Goal: Task Accomplishment & Management: Use online tool/utility

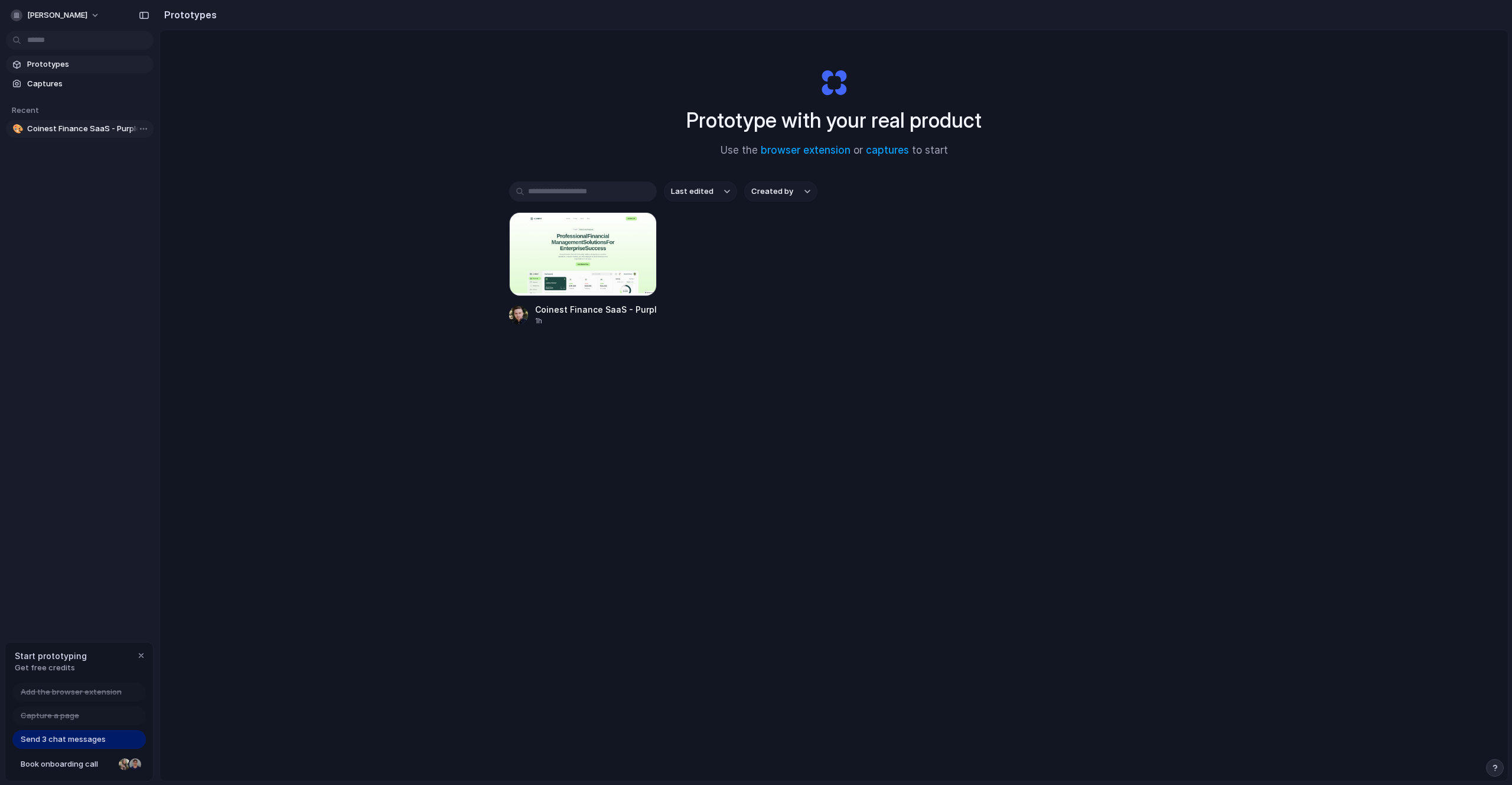
click at [74, 130] on span "Coinest Finance SaaS - Purple Get Started Button" at bounding box center [88, 129] width 122 height 12
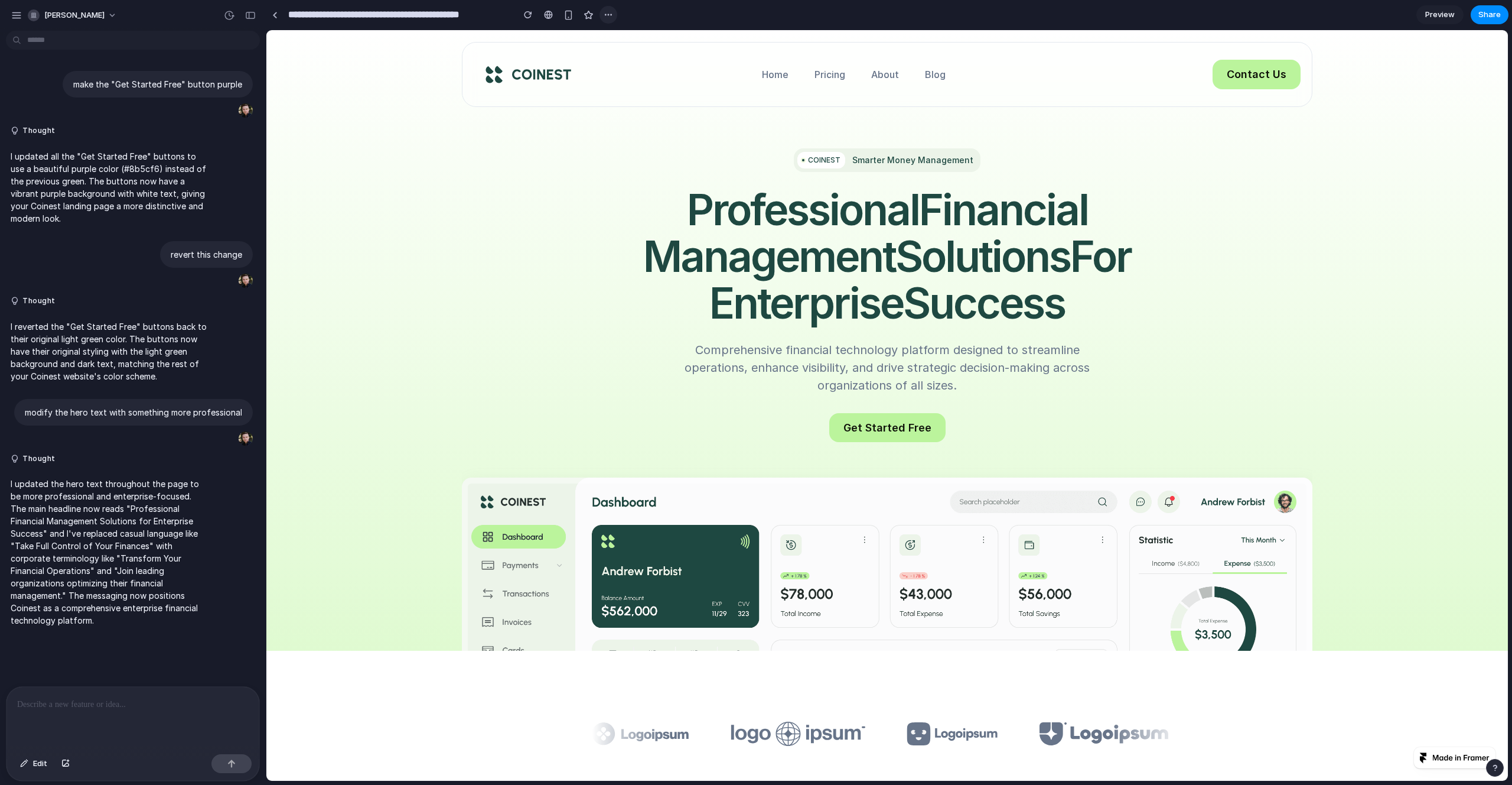
click at [607, 19] on div "button" at bounding box center [608, 15] width 10 height 10
click at [609, 16] on div "Duplicate Delete" at bounding box center [756, 392] width 1512 height 785
click at [542, 15] on link at bounding box center [548, 15] width 18 height 18
click at [568, 14] on div "button" at bounding box center [568, 15] width 10 height 10
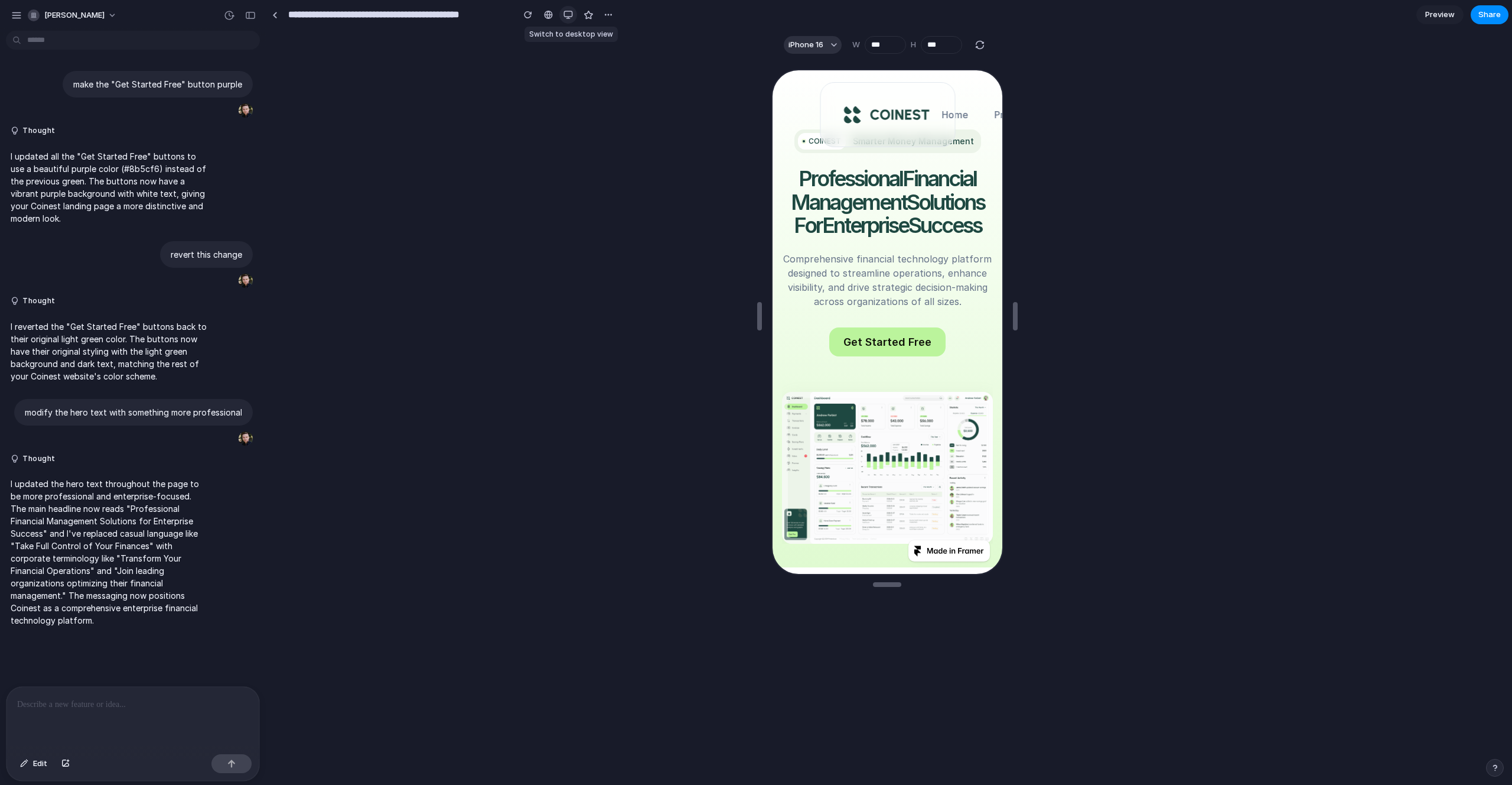
click at [568, 14] on div "button" at bounding box center [568, 15] width 10 height 10
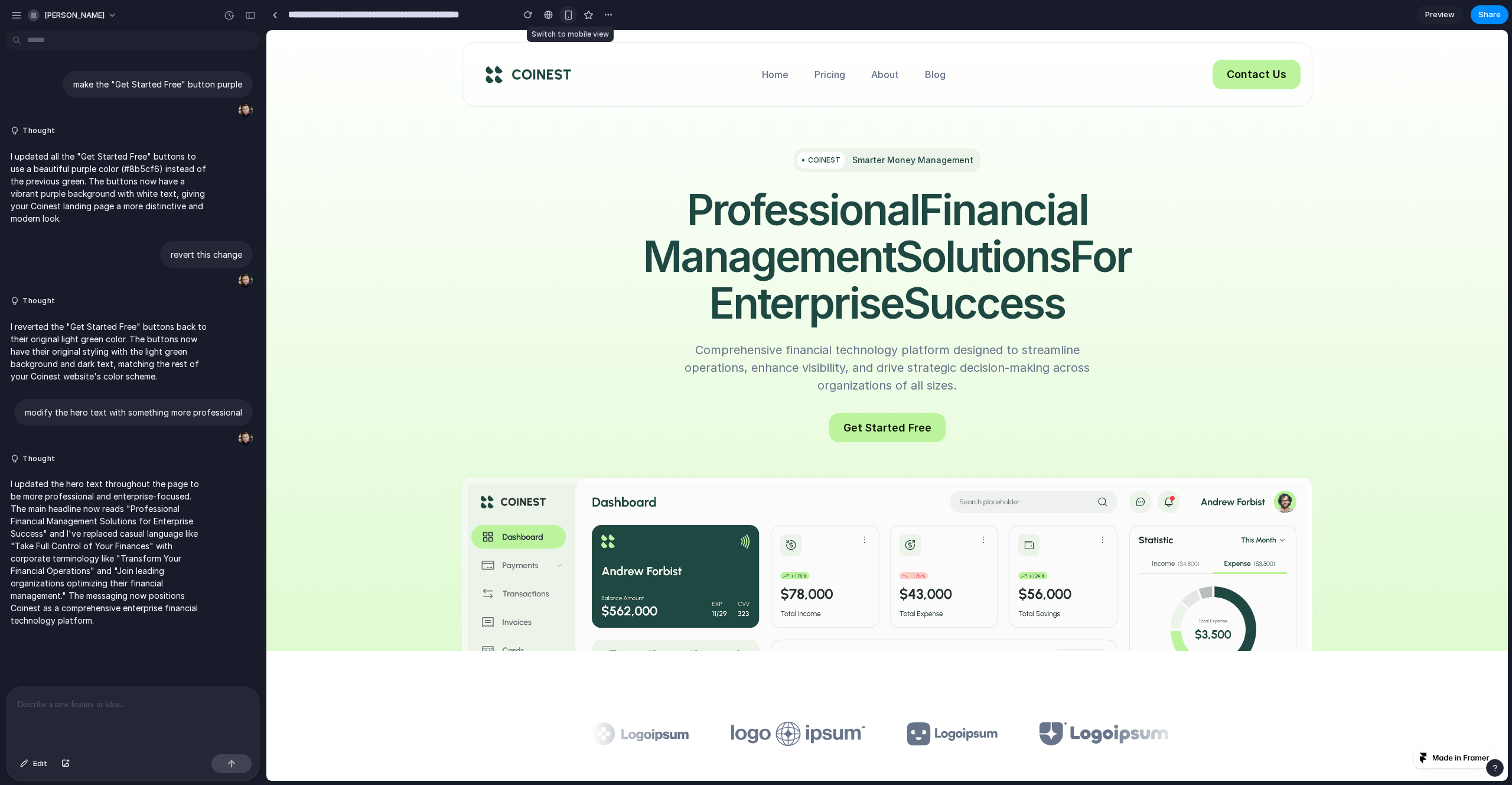
click at [568, 14] on div "button" at bounding box center [568, 15] width 10 height 10
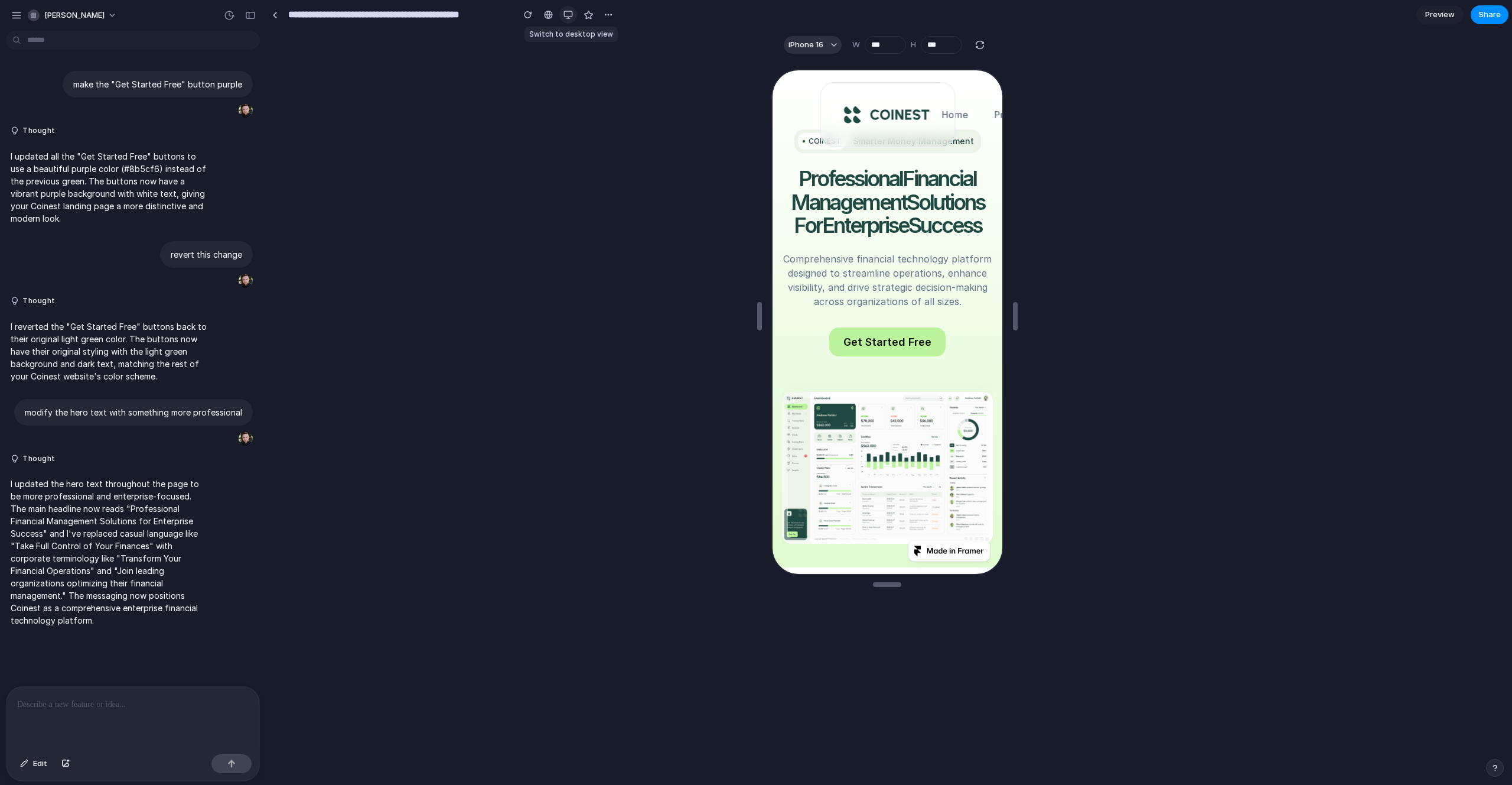
click at [568, 14] on div "button" at bounding box center [568, 15] width 10 height 10
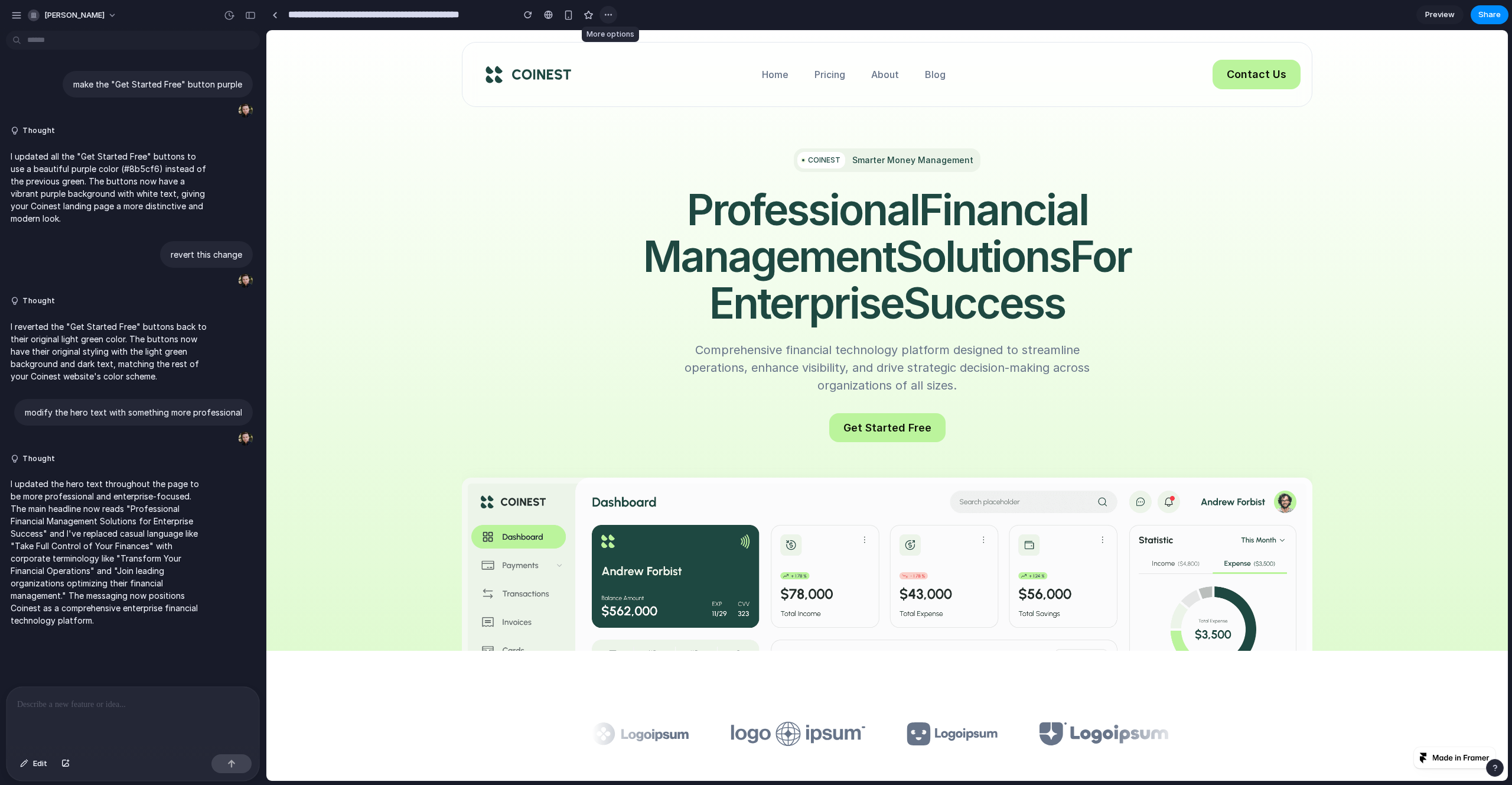
click at [602, 12] on button "button" at bounding box center [608, 15] width 18 height 18
click at [601, 12] on div "Duplicate Delete" at bounding box center [756, 392] width 1512 height 785
click at [17, 35] on body "**********" at bounding box center [756, 392] width 1512 height 785
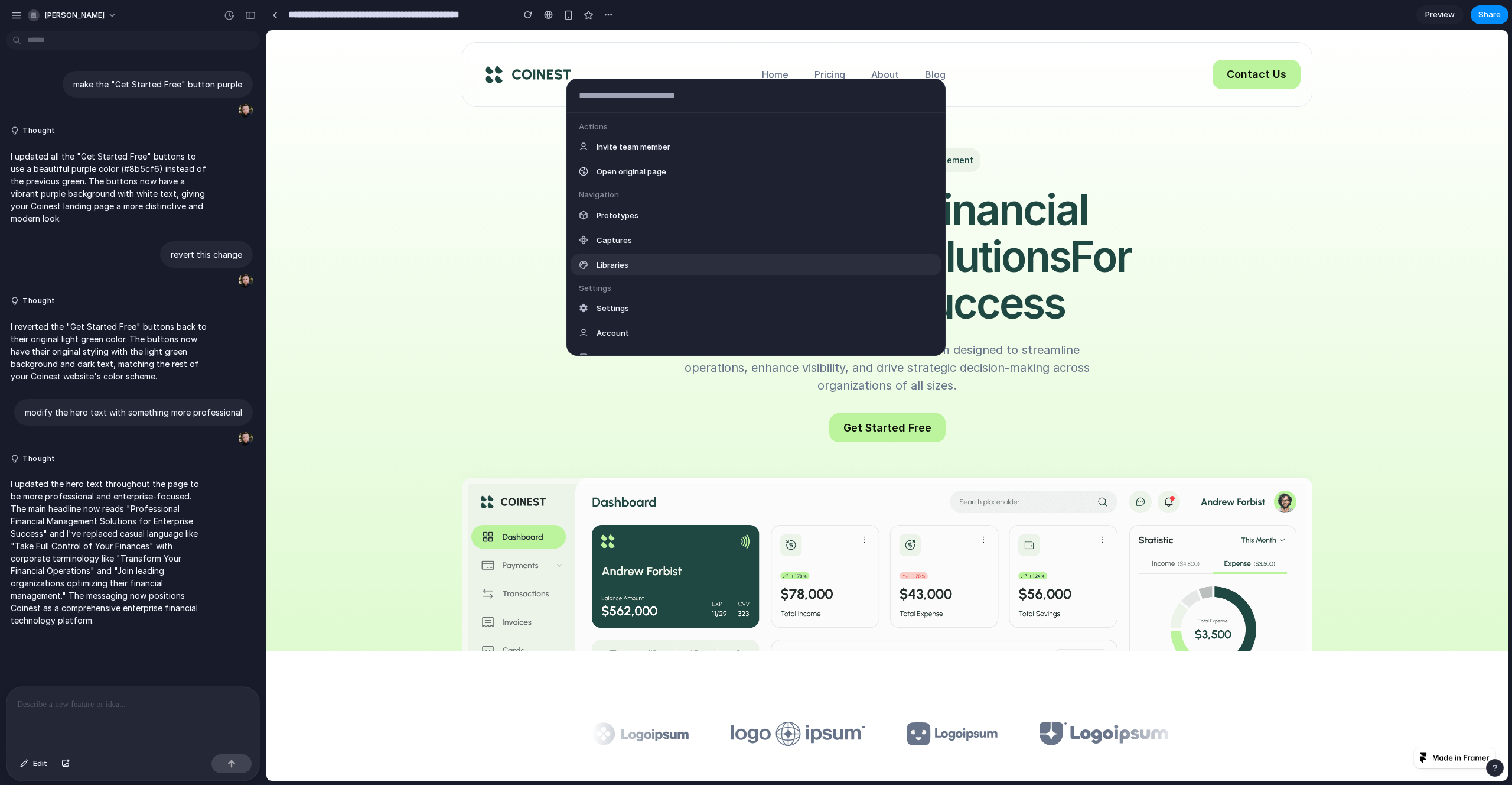
click at [610, 261] on span "Libraries" at bounding box center [612, 265] width 32 height 12
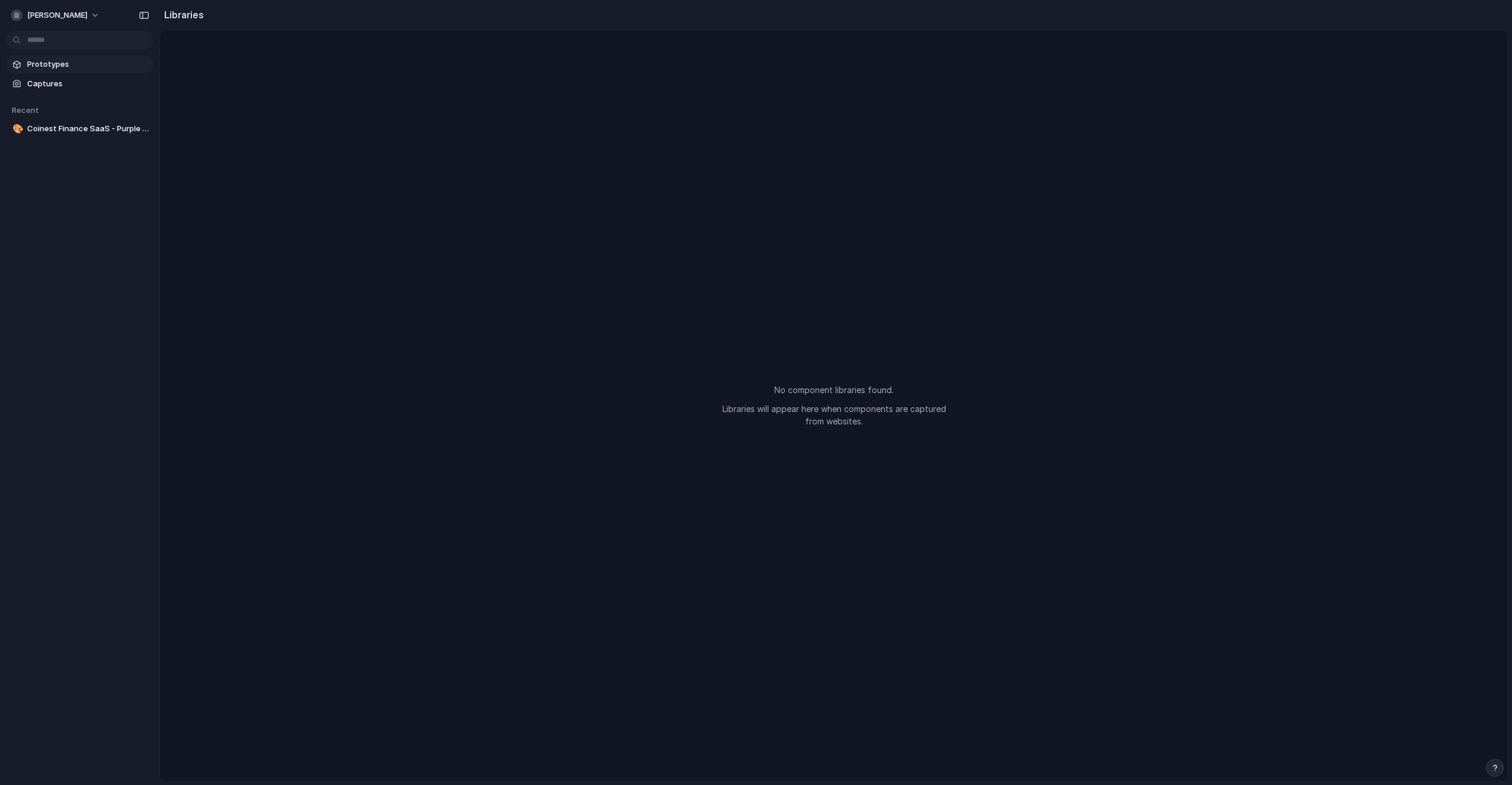
click at [67, 65] on span "Prototypes" at bounding box center [88, 65] width 122 height 12
drag, startPoint x: 766, startPoint y: 370, endPoint x: 988, endPoint y: 418, distance: 227.1
click at [988, 418] on div "No component libraries found. Libraries will appear here when components are ca…" at bounding box center [834, 405] width 1348 height 751
drag, startPoint x: 873, startPoint y: 419, endPoint x: 644, endPoint y: 340, distance: 242.2
click at [644, 340] on div "No component libraries found. Libraries will appear here when components are ca…" at bounding box center [834, 405] width 1348 height 751
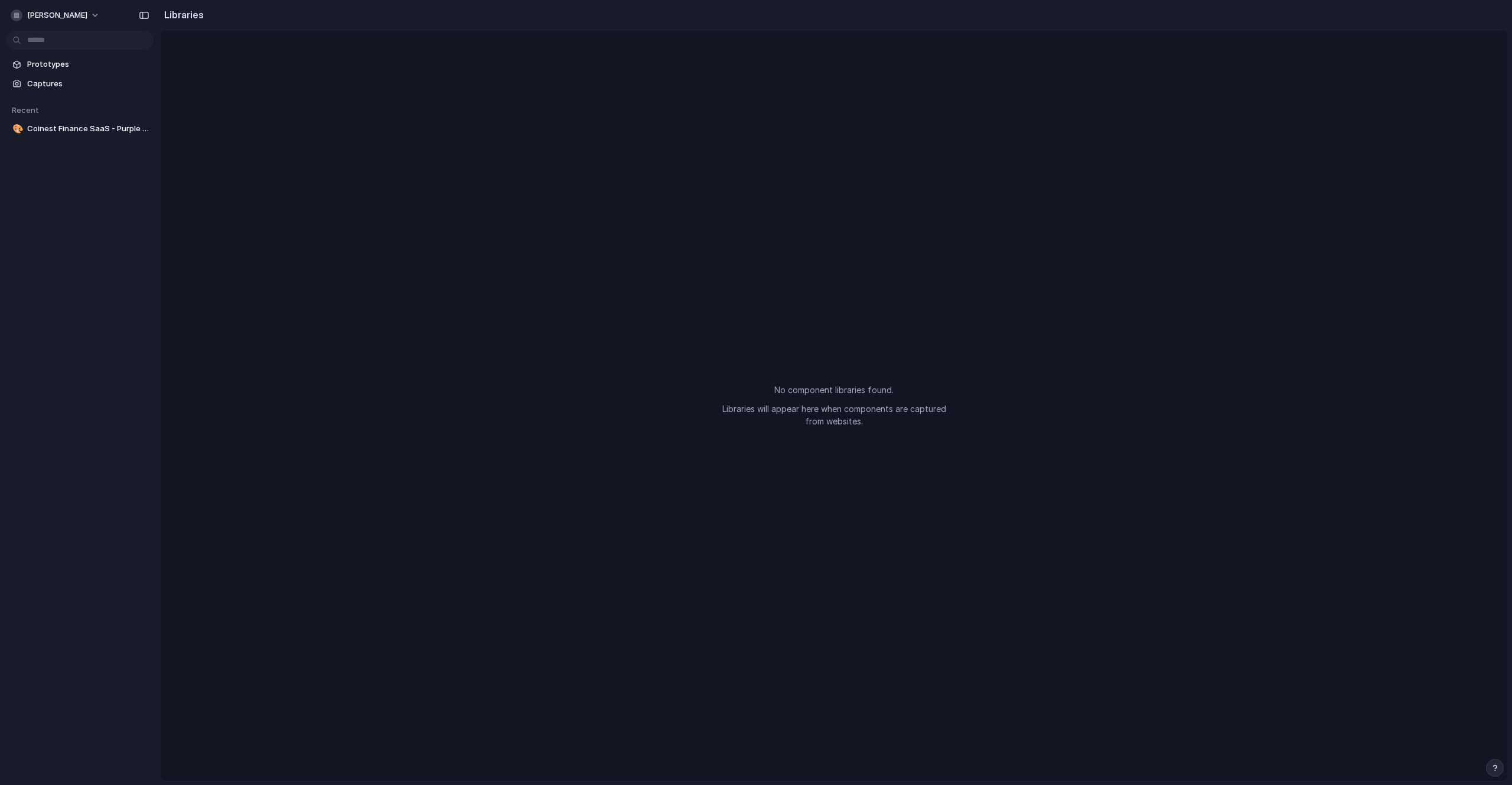
drag, startPoint x: 644, startPoint y: 340, endPoint x: 957, endPoint y: 462, distance: 335.9
click at [957, 462] on div "No component libraries found. Libraries will appear here when components are ca…" at bounding box center [834, 405] width 1348 height 751
drag, startPoint x: 857, startPoint y: 424, endPoint x: 731, endPoint y: 379, distance: 133.8
click at [733, 380] on div "No component libraries found. Libraries will appear here when components are ca…" at bounding box center [834, 405] width 1348 height 751
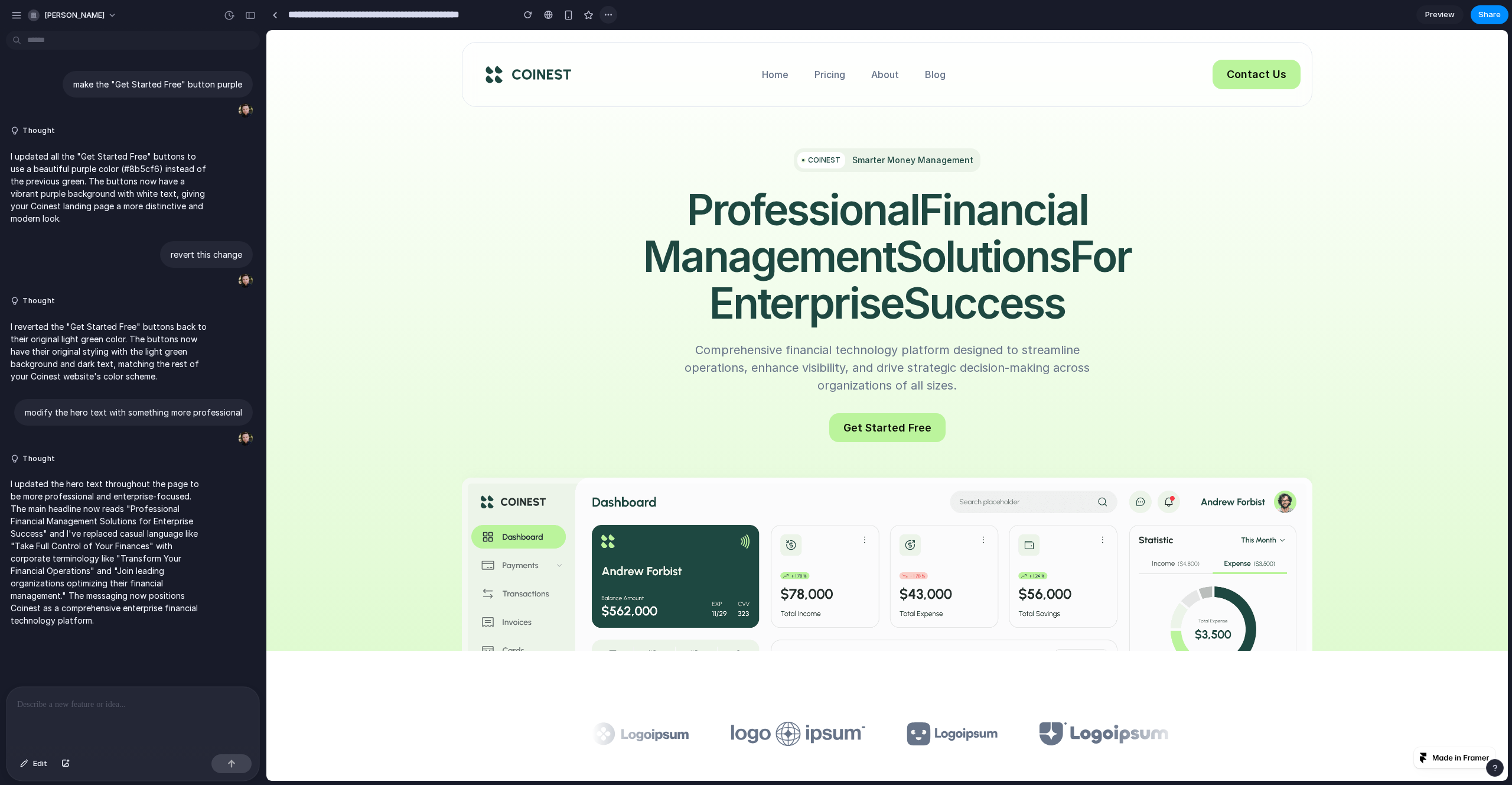
click at [602, 14] on button "button" at bounding box center [608, 15] width 18 height 18
click at [737, 160] on div "Duplicate Delete" at bounding box center [756, 392] width 1512 height 785
click at [821, 428] on div "COINEST Smarter Money Management Professional Financial Management Solutions fo…" at bounding box center [886, 295] width 850 height 294
click at [845, 419] on link "Get Started Free" at bounding box center [887, 427] width 116 height 29
click at [128, 708] on div at bounding box center [133, 718] width 253 height 62
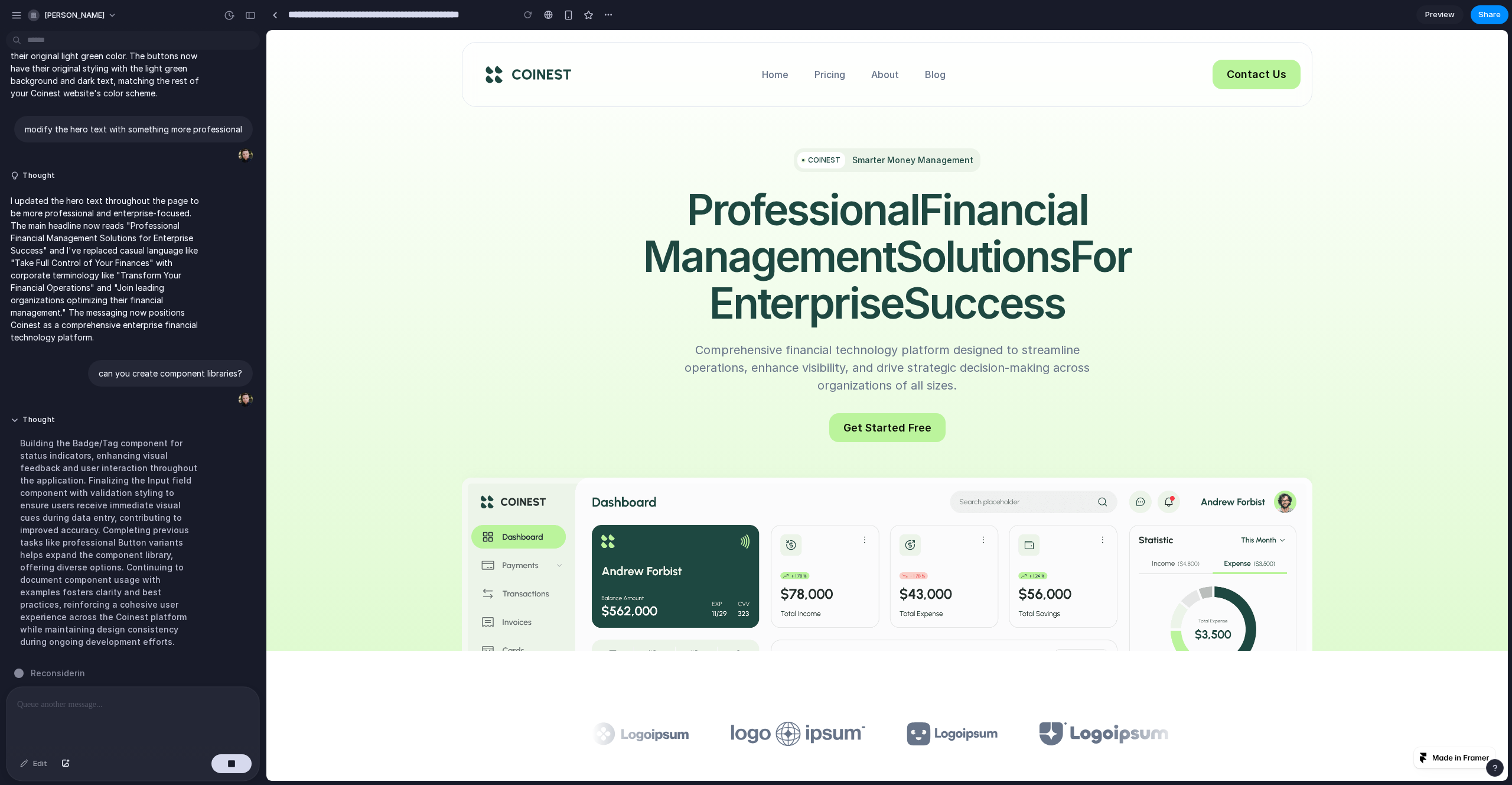
scroll to position [295, 0]
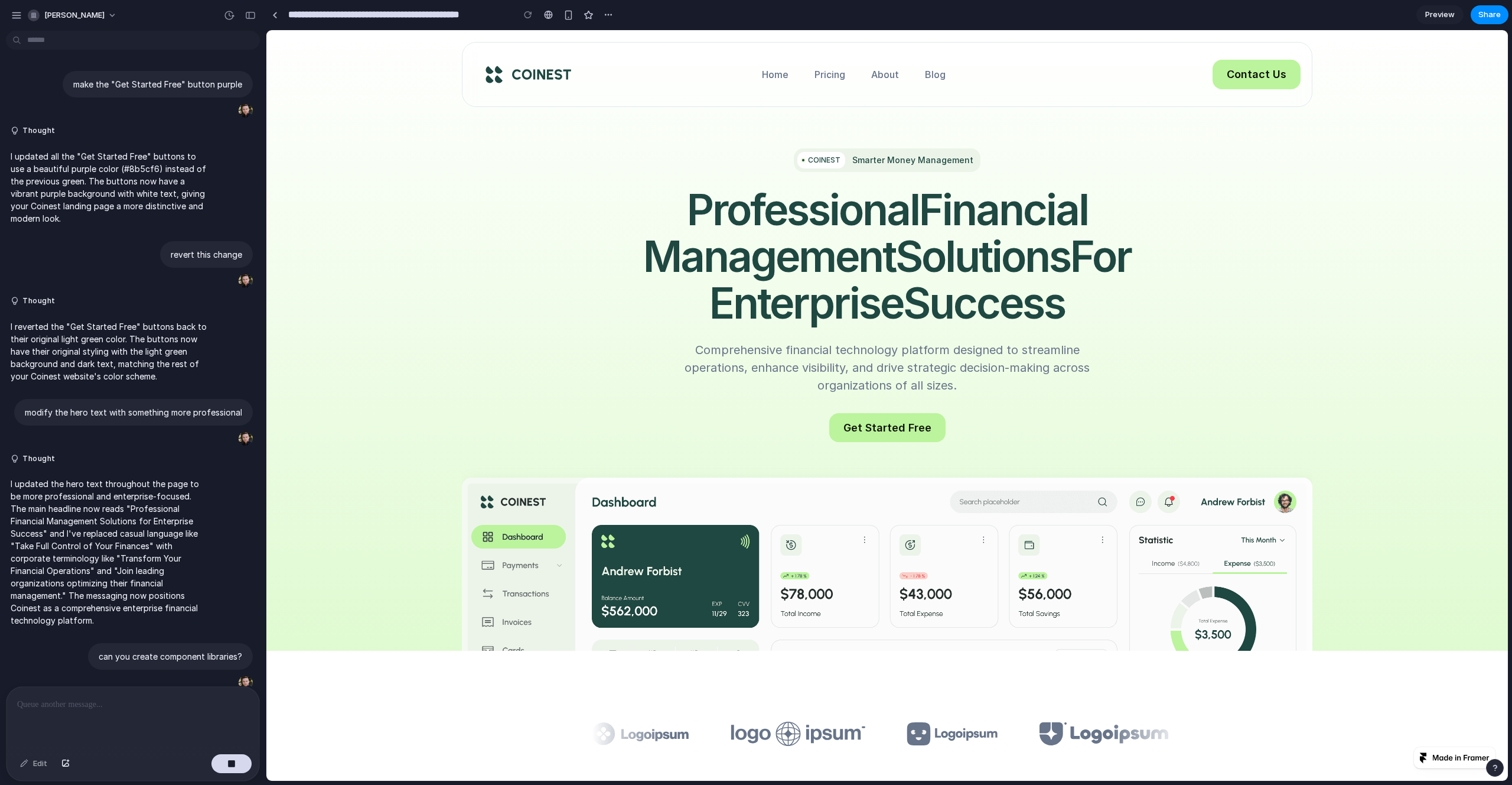
scroll to position [282, 0]
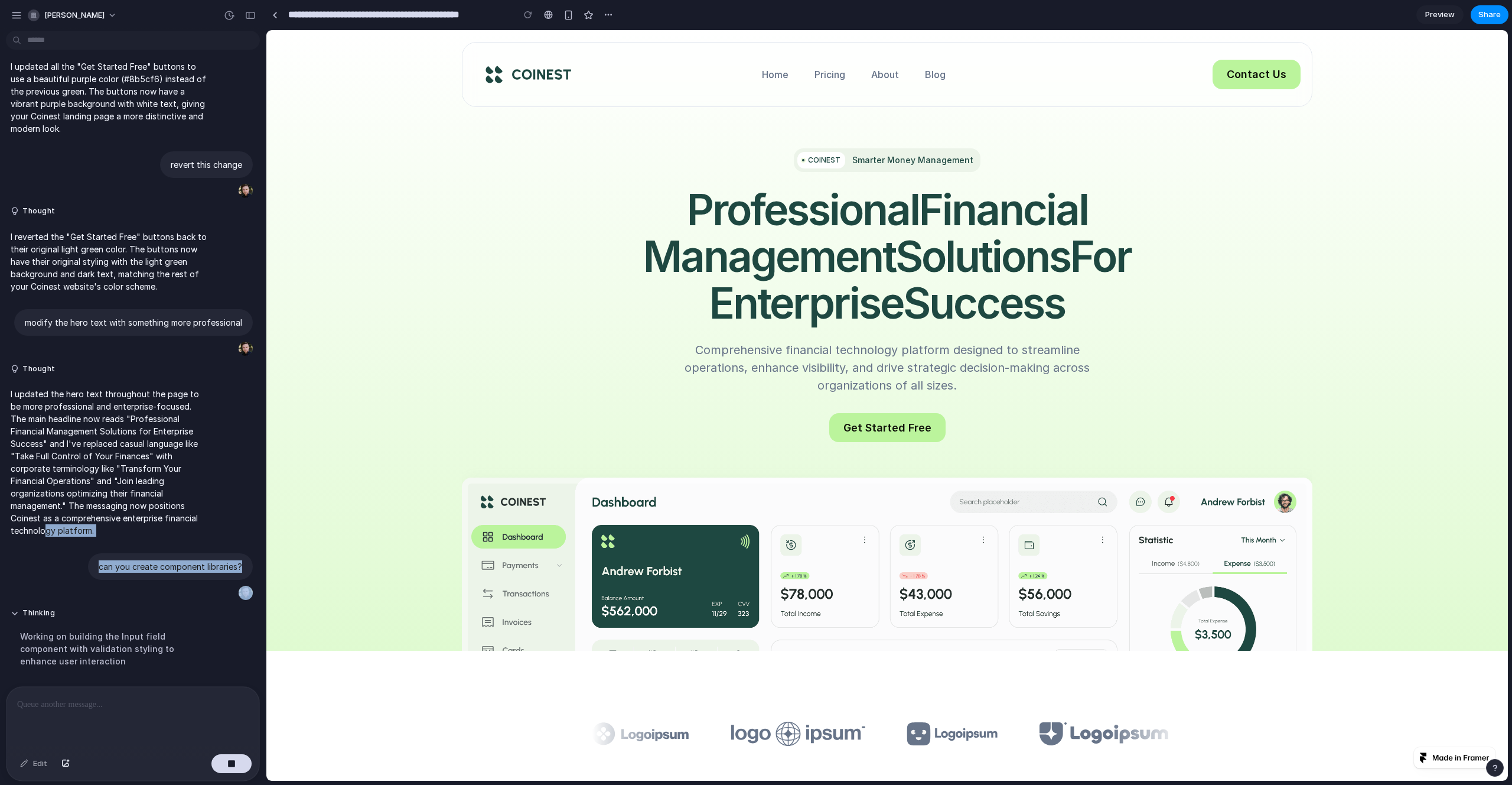
drag, startPoint x: 165, startPoint y: 443, endPoint x: 182, endPoint y: 514, distance: 73.0
click at [182, 514] on div "make the "Get Started Free" button purple Thought I updated all the "Get Starte…" at bounding box center [129, 326] width 259 height 710
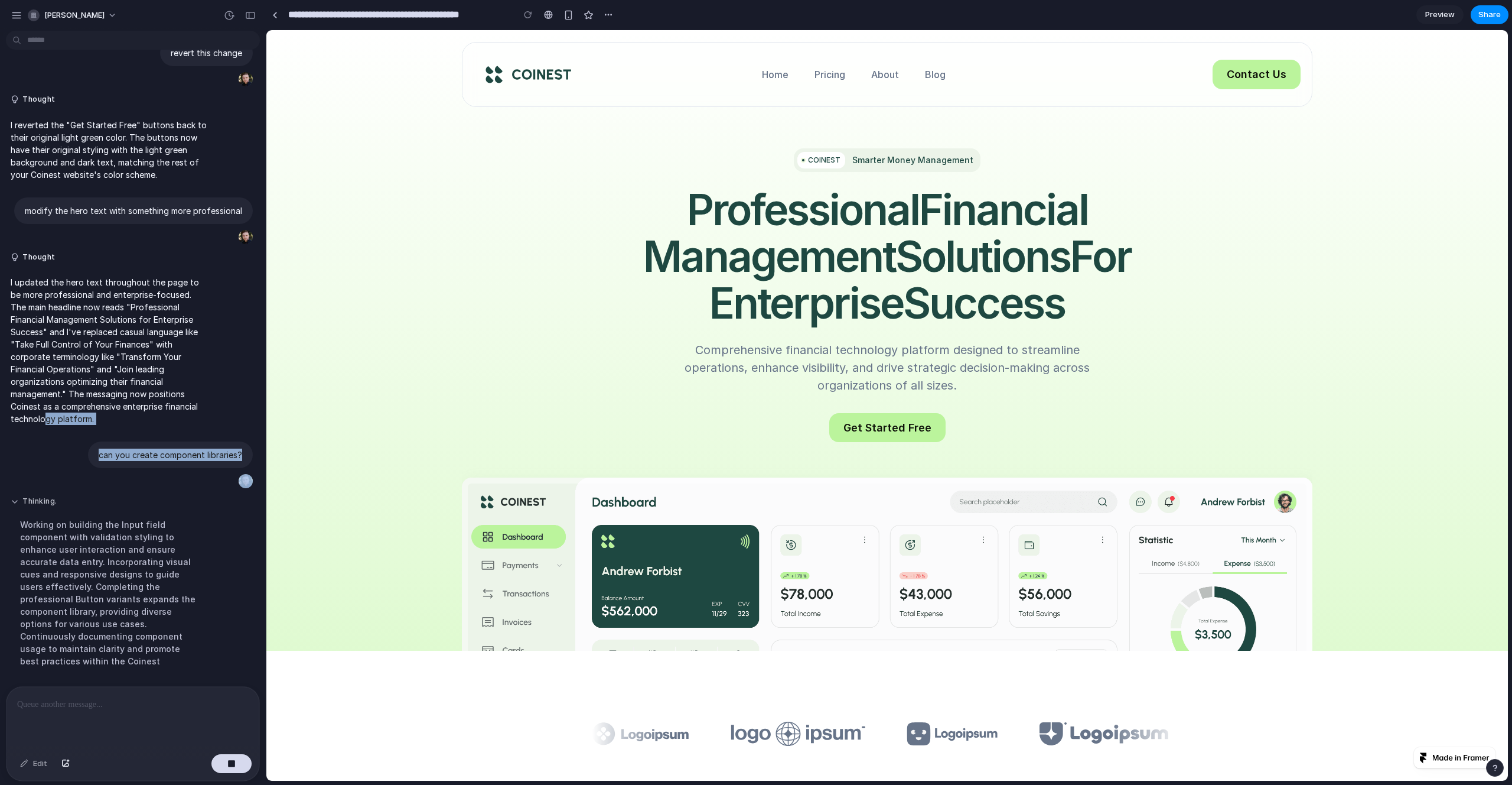
click at [165, 496] on button "Thinking ." at bounding box center [109, 501] width 197 height 10
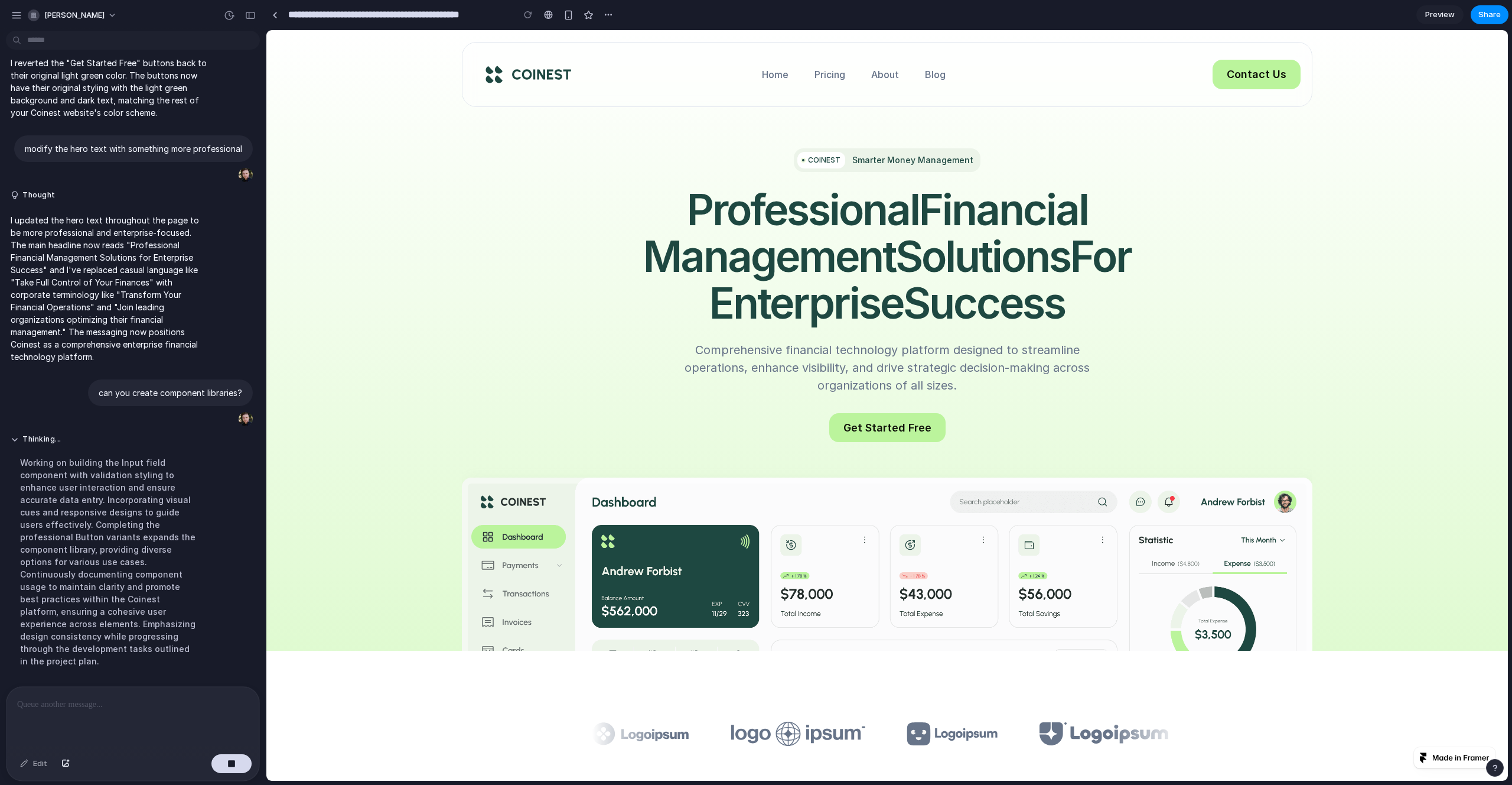
click at [167, 495] on div "Working on building the Input field component with validation styling to enhanc…" at bounding box center [109, 561] width 197 height 225
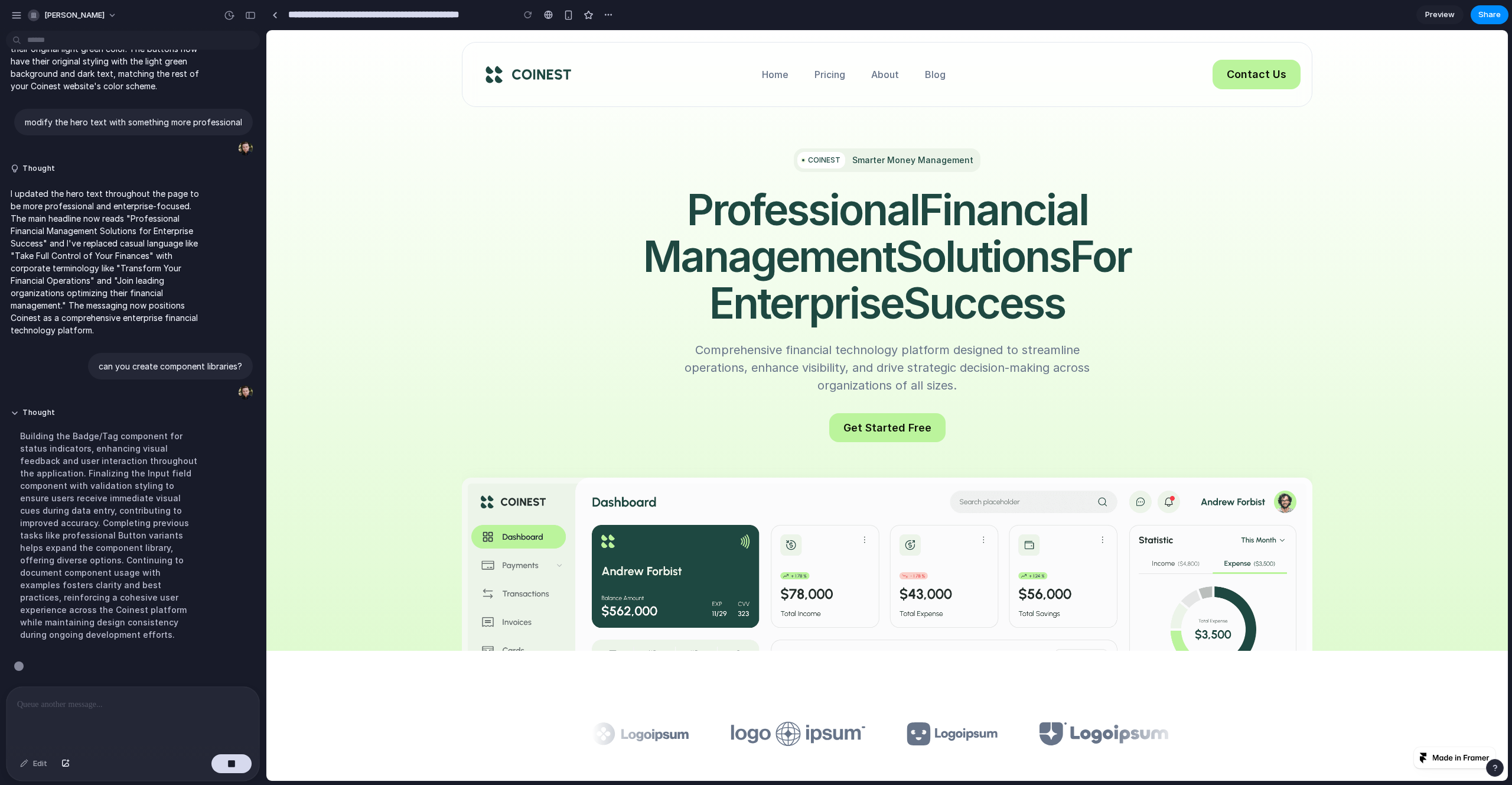
scroll to position [295, 0]
click at [612, 21] on button "button" at bounding box center [608, 15] width 18 height 18
click at [612, 21] on div "Duplicate Delete" at bounding box center [756, 392] width 1512 height 785
click at [612, 14] on button "button" at bounding box center [608, 15] width 18 height 18
click at [553, 20] on div "Duplicate Delete" at bounding box center [756, 392] width 1512 height 785
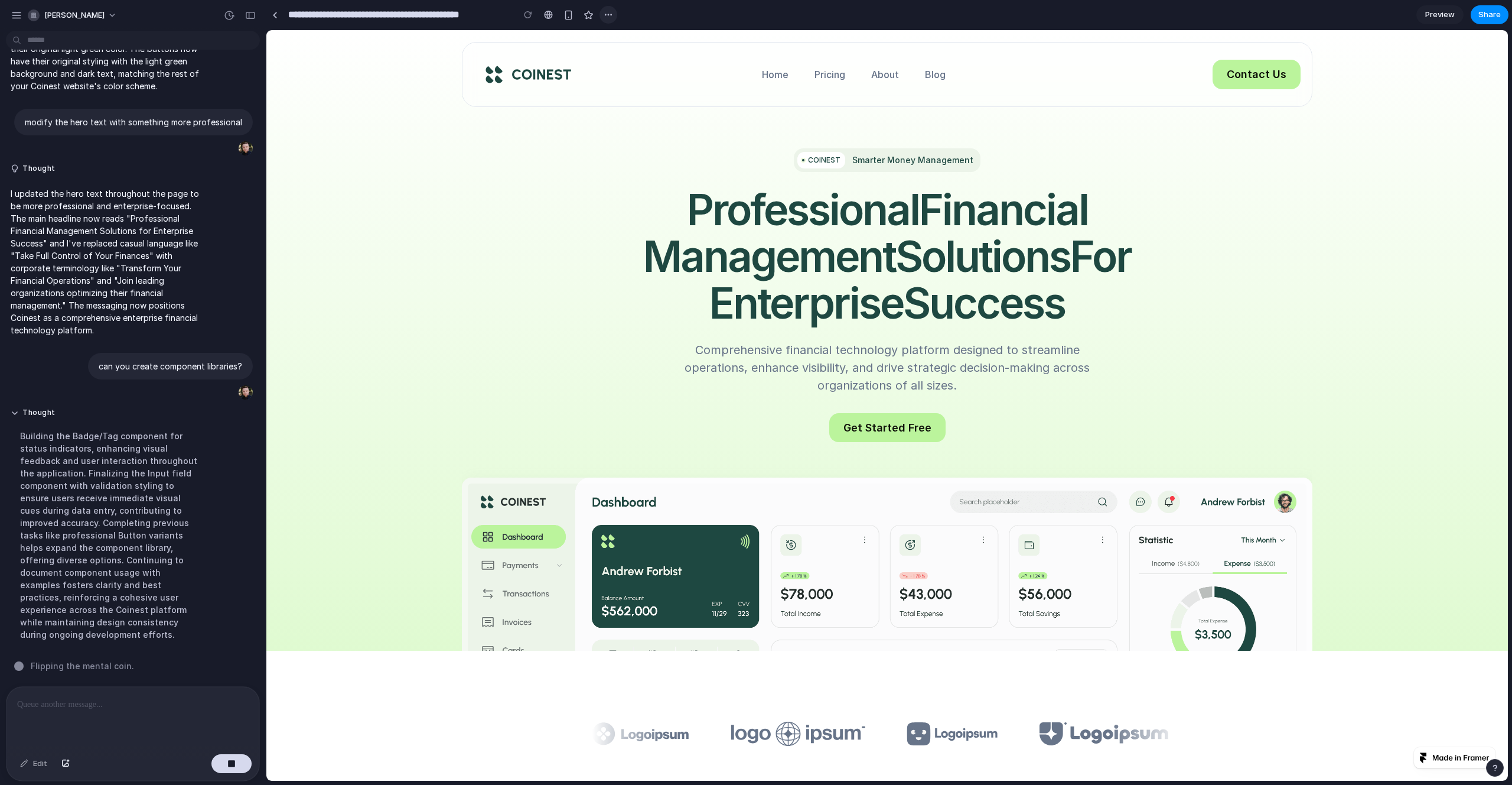
click at [612, 17] on div "button" at bounding box center [608, 15] width 10 height 10
click at [727, 10] on div "Duplicate Delete" at bounding box center [756, 392] width 1512 height 785
click at [603, 20] on button "button" at bounding box center [608, 15] width 18 height 18
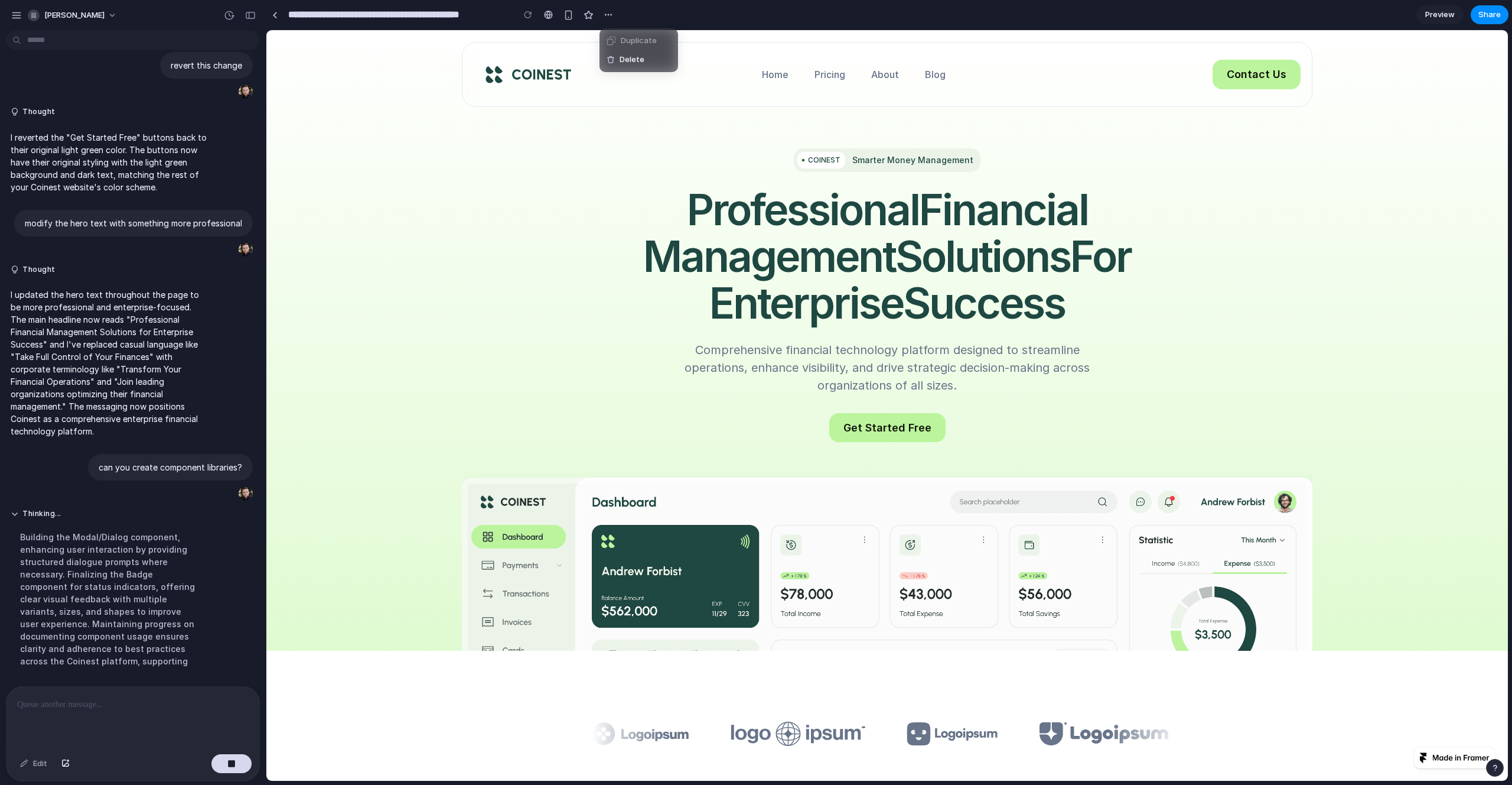
click at [545, 69] on div "Duplicate Delete" at bounding box center [756, 392] width 1512 height 785
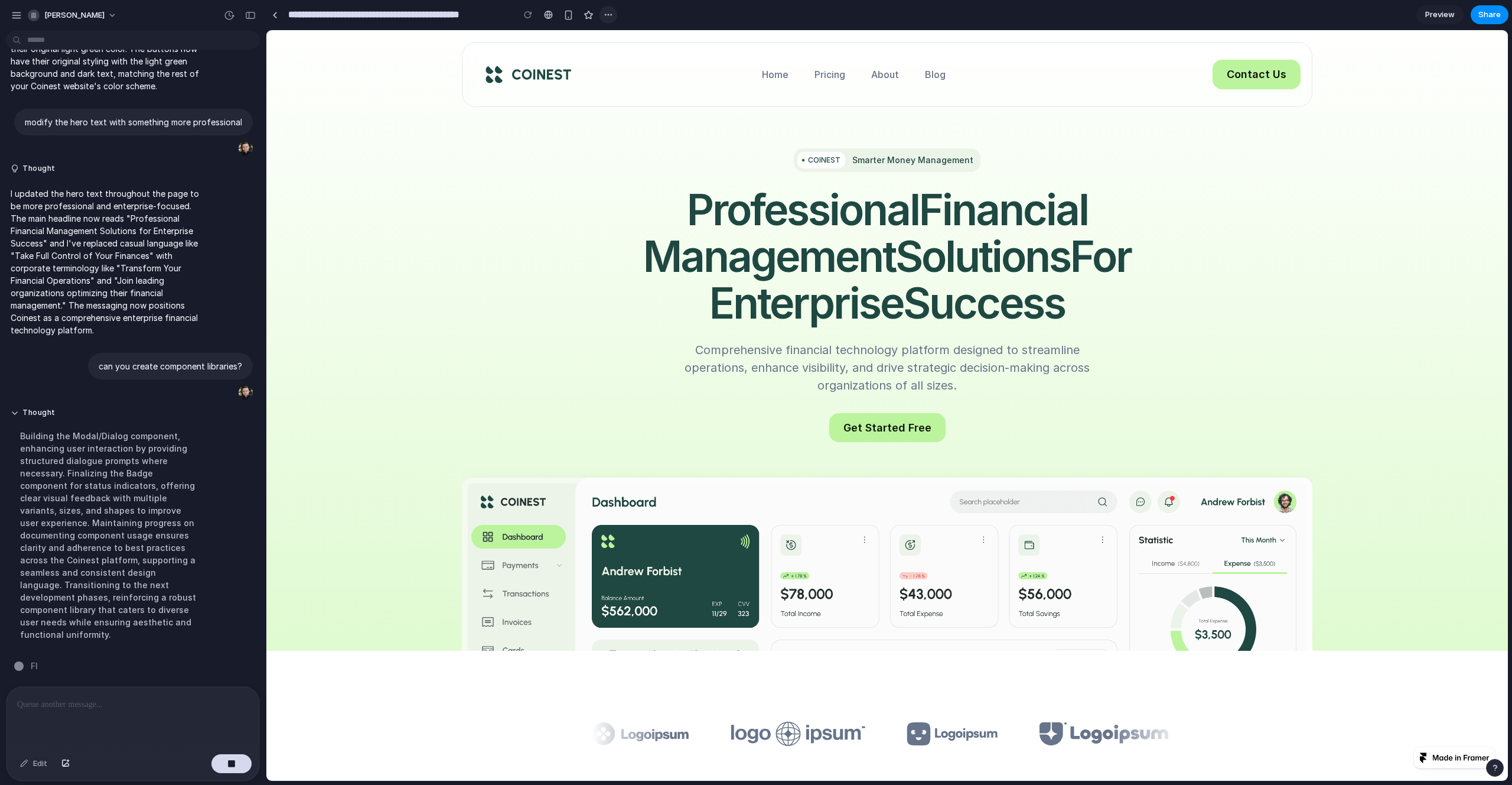
click at [605, 17] on div "button" at bounding box center [608, 15] width 10 height 10
click at [598, 19] on div "Duplicate Delete" at bounding box center [756, 392] width 1512 height 785
click at [67, 12] on span "[PERSON_NAME]" at bounding box center [74, 15] width 60 height 12
click at [91, 78] on span "Change theme" at bounding box center [72, 80] width 56 height 12
click at [6, 23] on div "Settings Invite members Change theme Sign out" at bounding box center [756, 392] width 1512 height 785
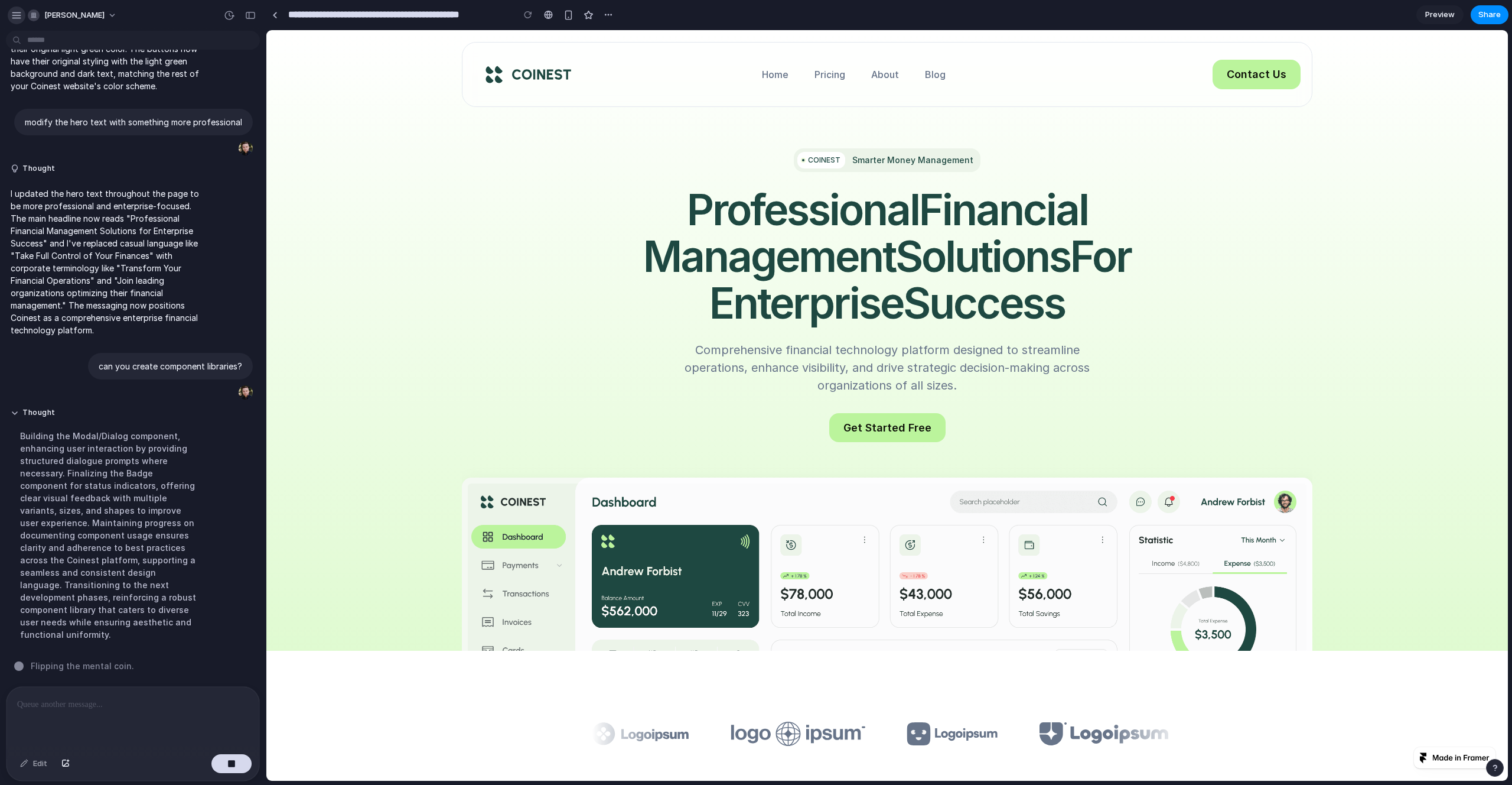
click at [15, 17] on div "button" at bounding box center [16, 15] width 11 height 11
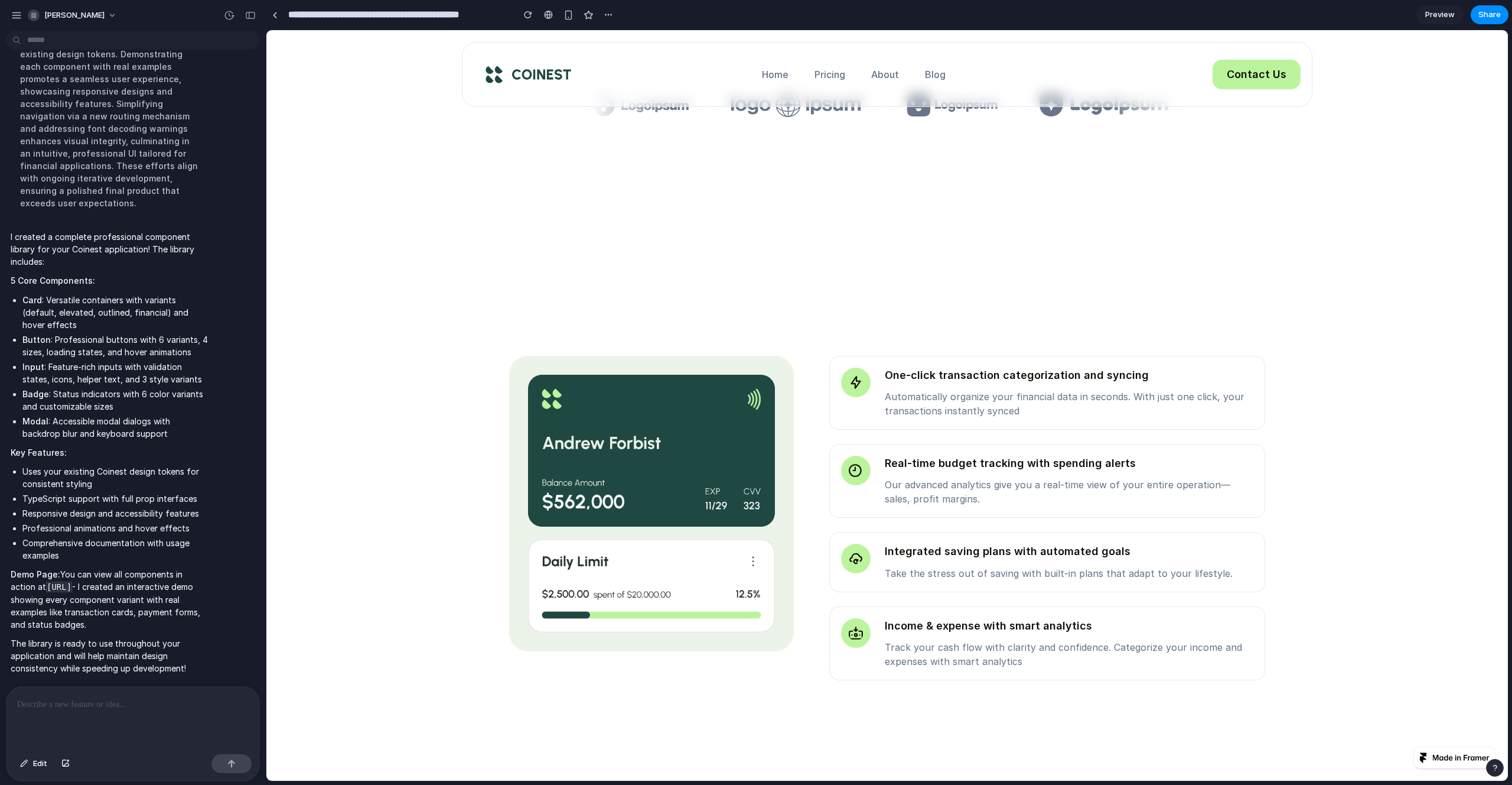
scroll to position [668, 0]
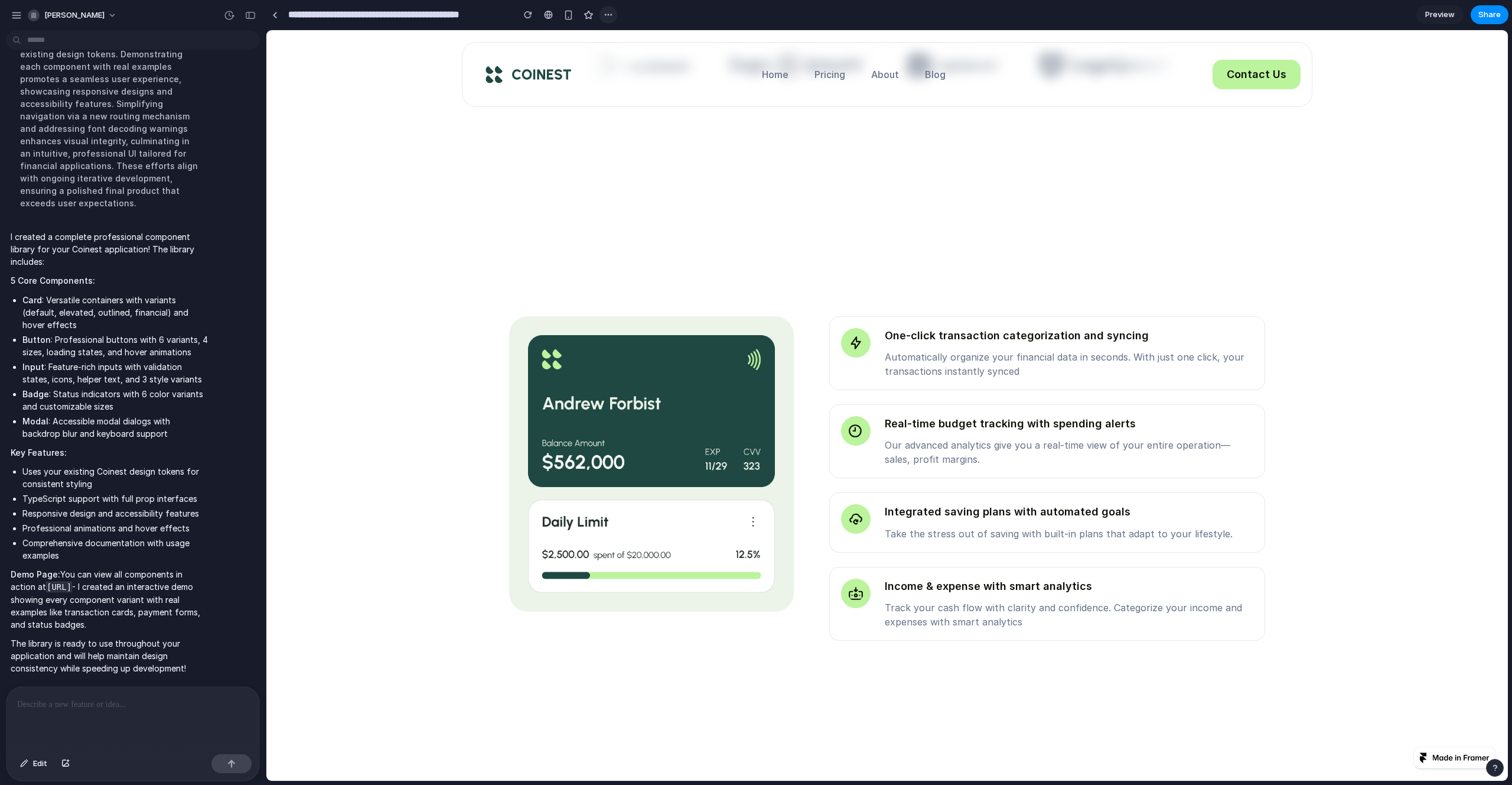
click at [604, 18] on div "button" at bounding box center [608, 15] width 10 height 10
click at [604, 18] on div "Duplicate Delete" at bounding box center [756, 392] width 1512 height 785
click at [611, 14] on div "button" at bounding box center [608, 15] width 10 height 10
click at [538, 57] on div "Duplicate Delete" at bounding box center [756, 392] width 1512 height 785
click at [573, 15] on div "button" at bounding box center [568, 15] width 10 height 10
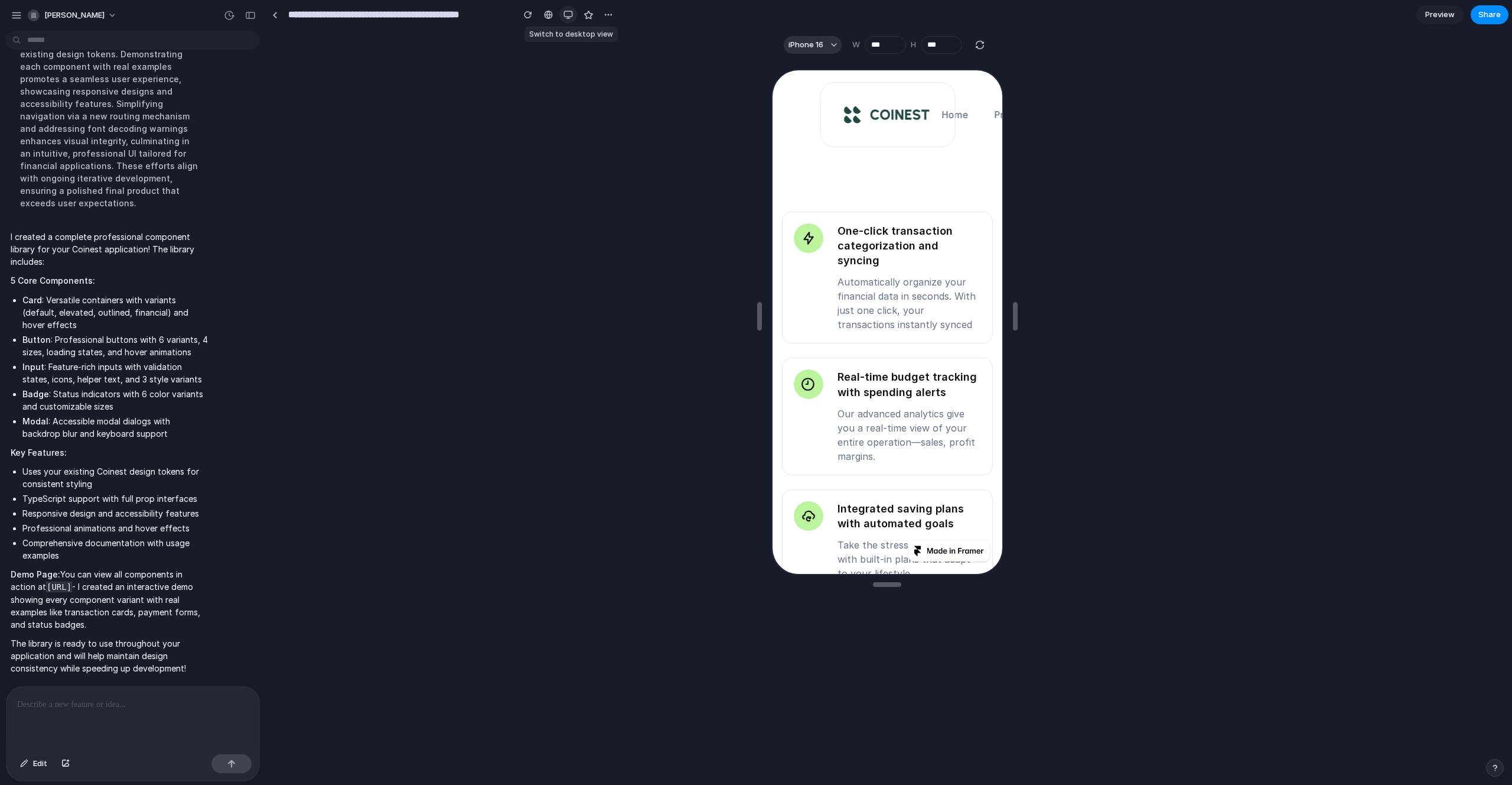
click at [573, 15] on button "button" at bounding box center [568, 15] width 18 height 18
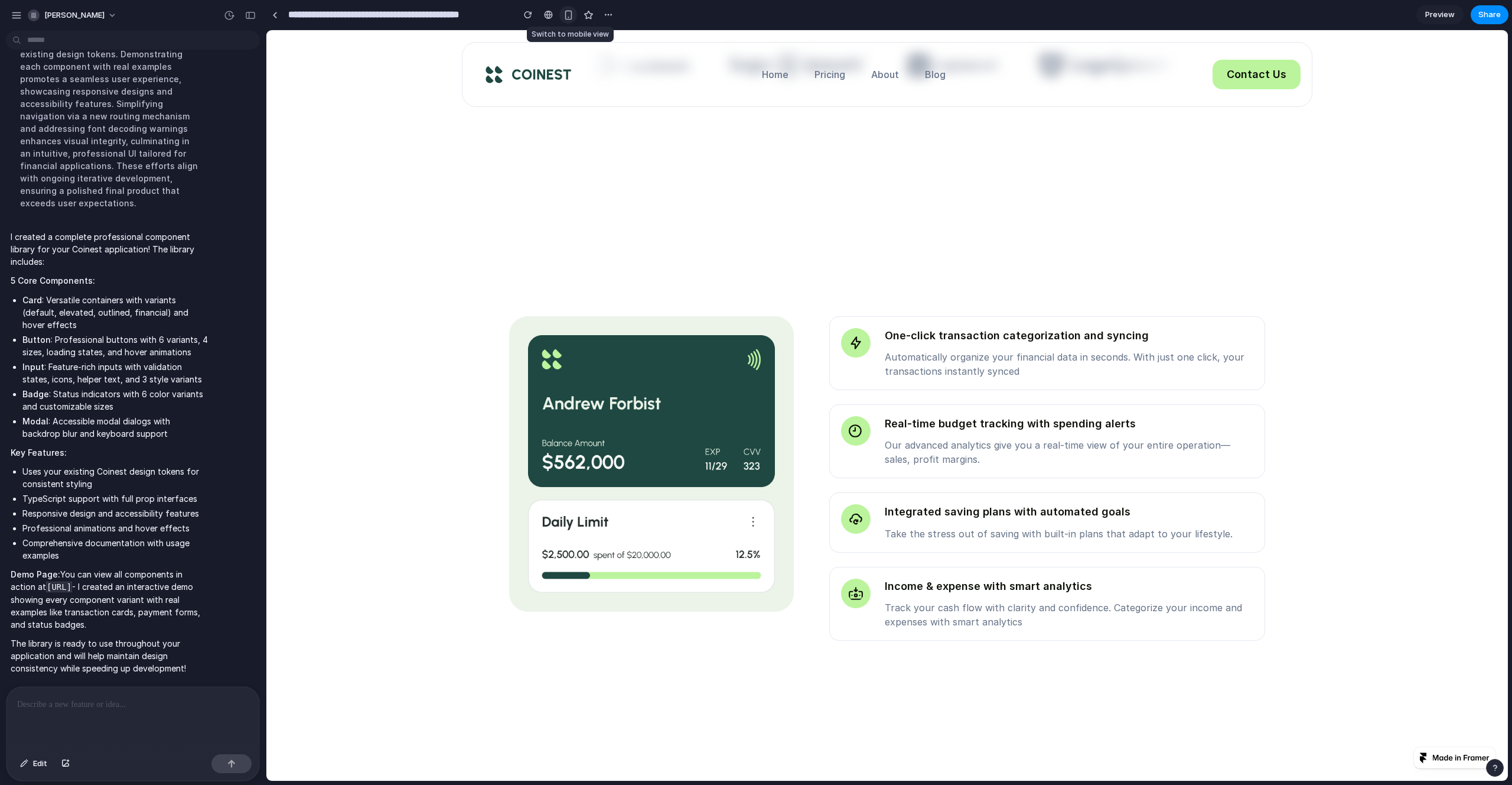
scroll to position [656, 0]
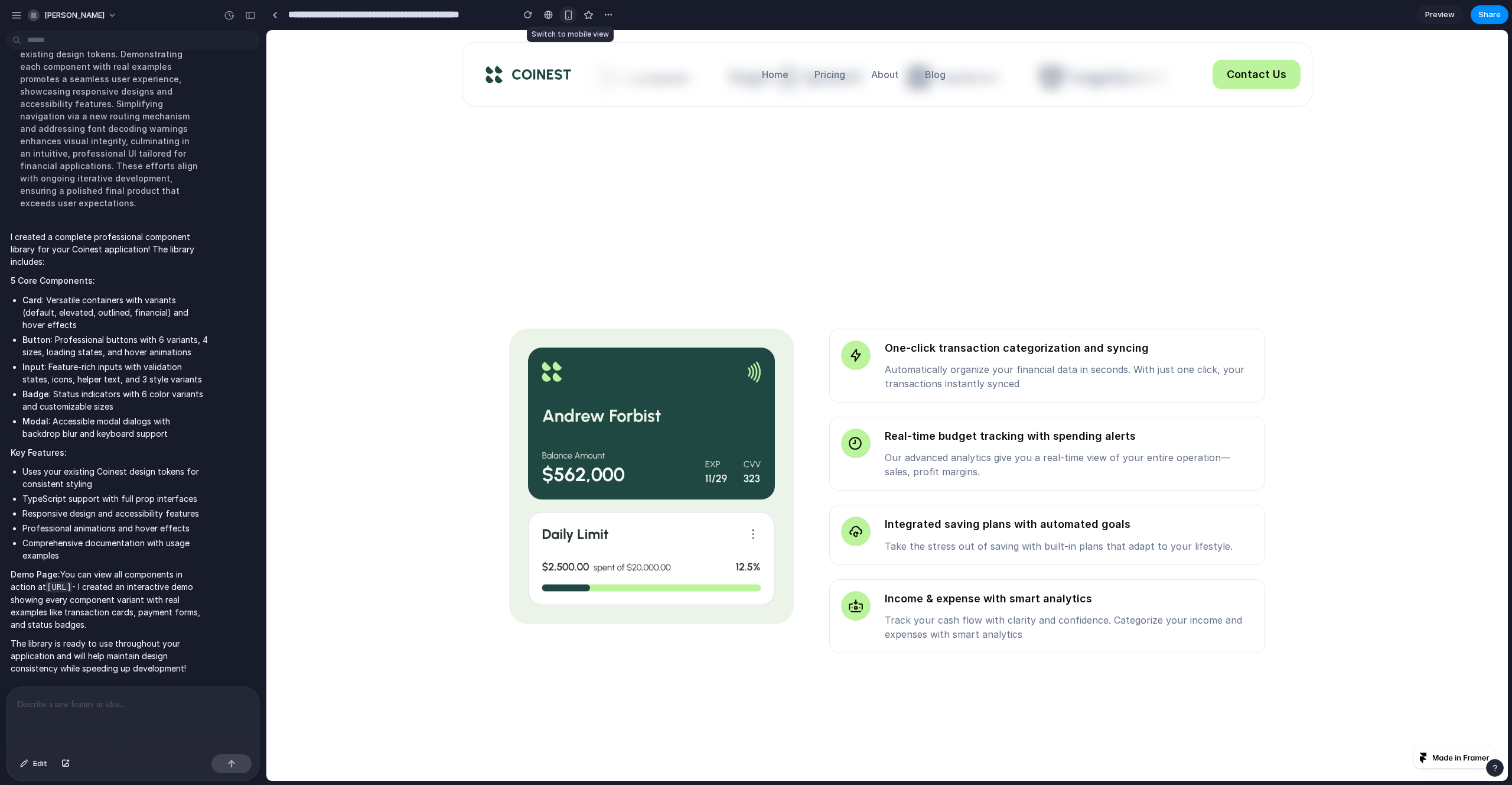
click at [573, 15] on div "button" at bounding box center [568, 15] width 10 height 10
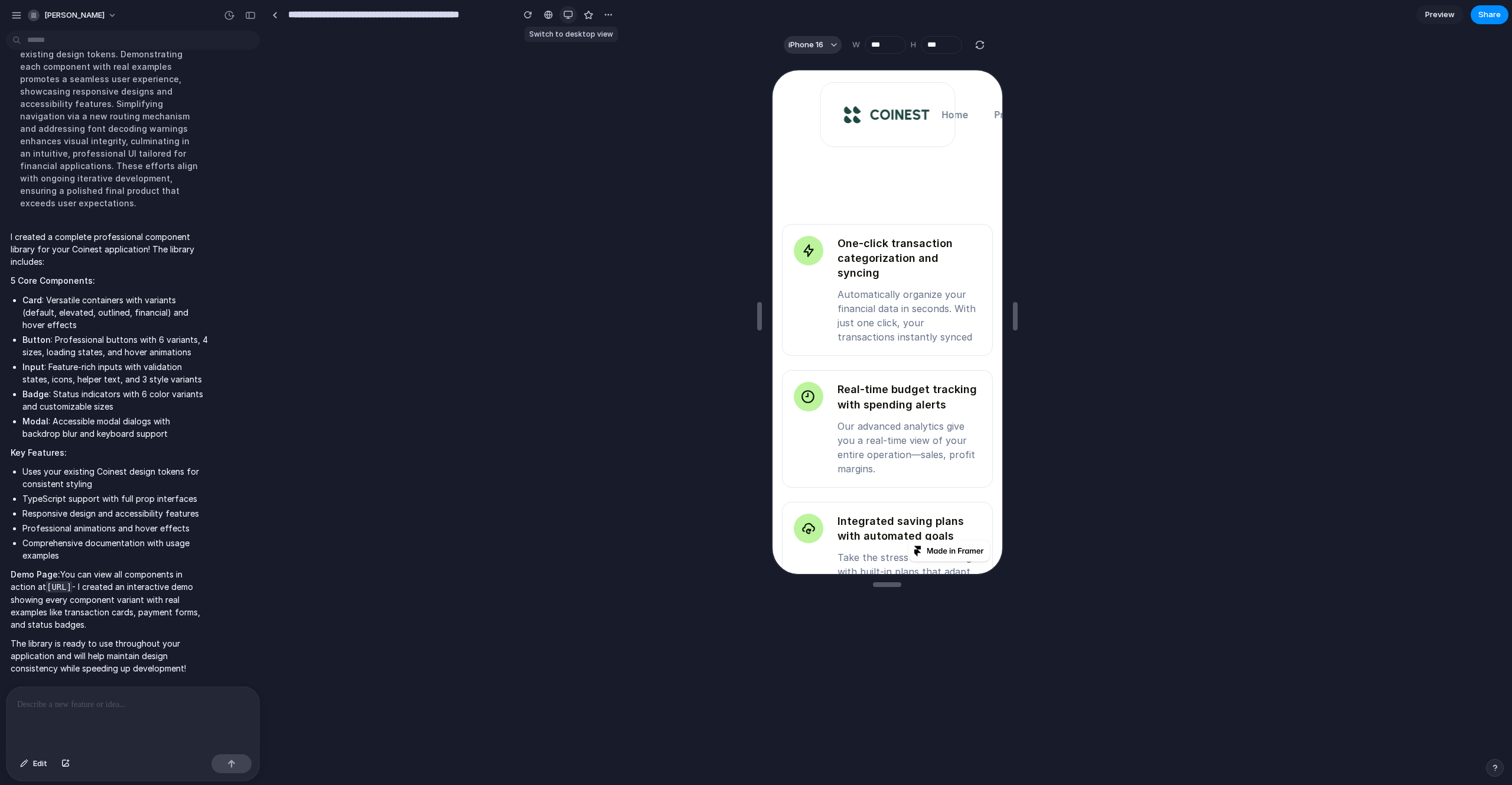
click at [573, 15] on button "button" at bounding box center [568, 15] width 18 height 18
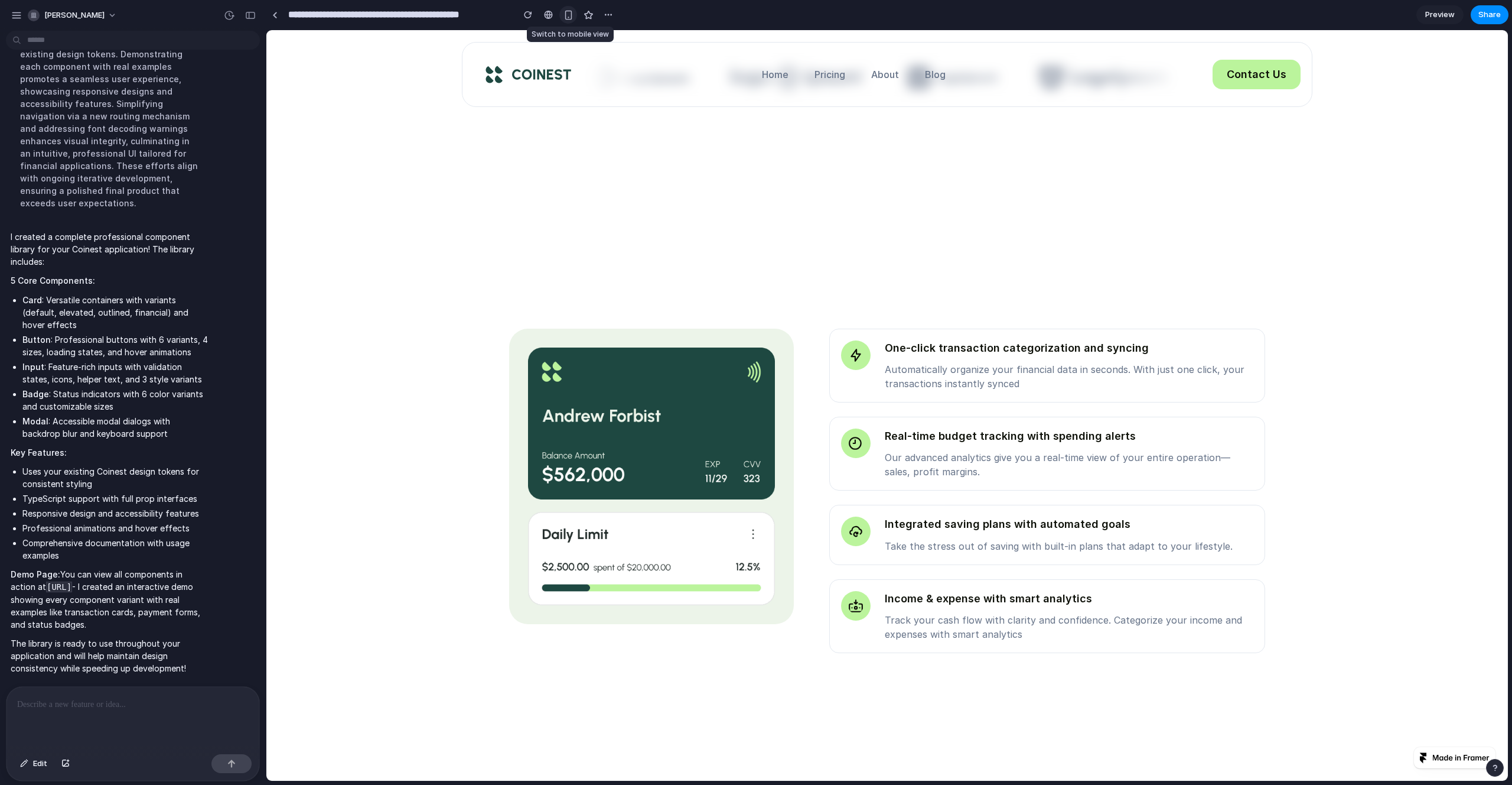
scroll to position [644, 0]
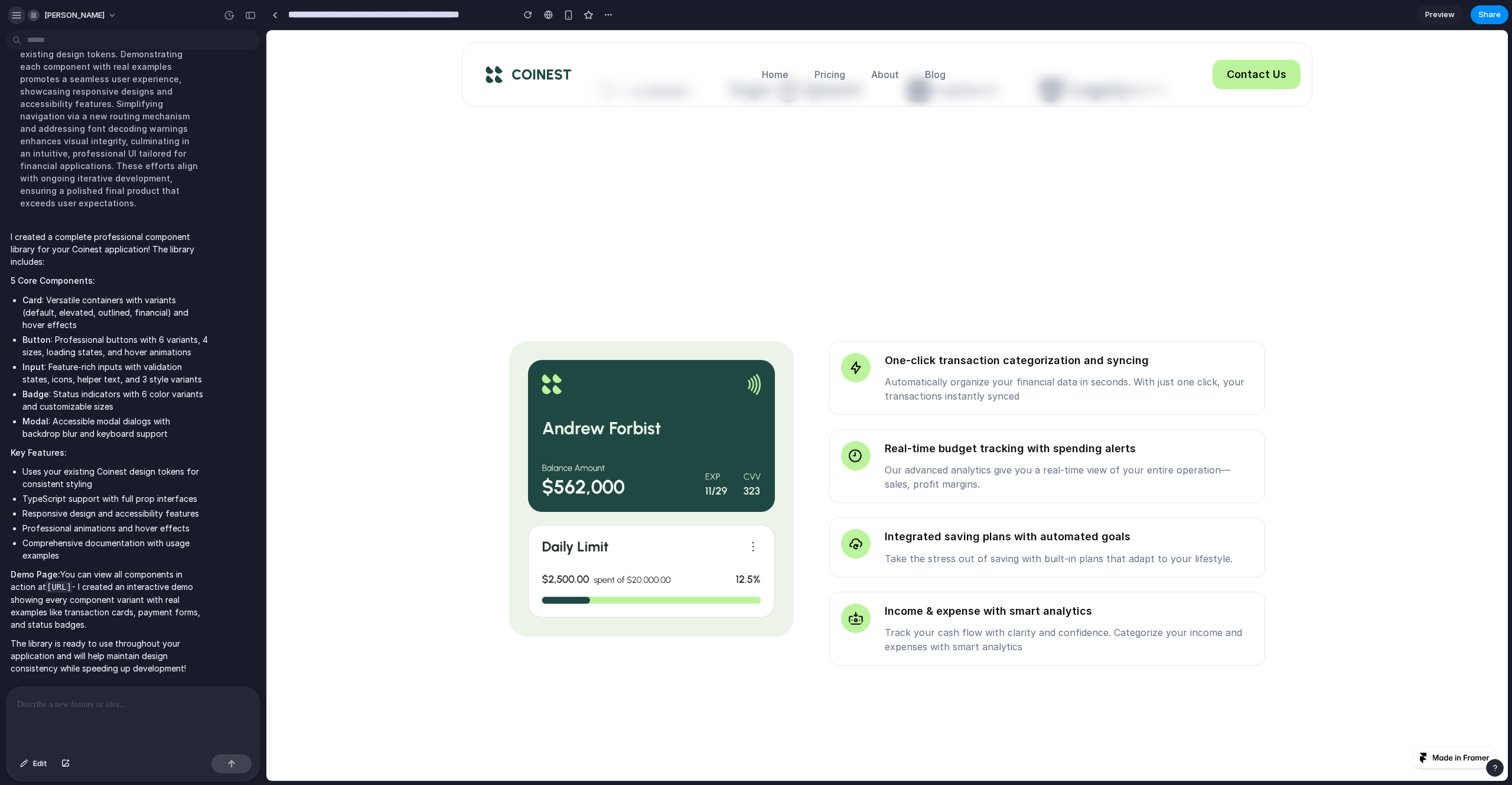
click at [14, 14] on div "button" at bounding box center [16, 15] width 11 height 11
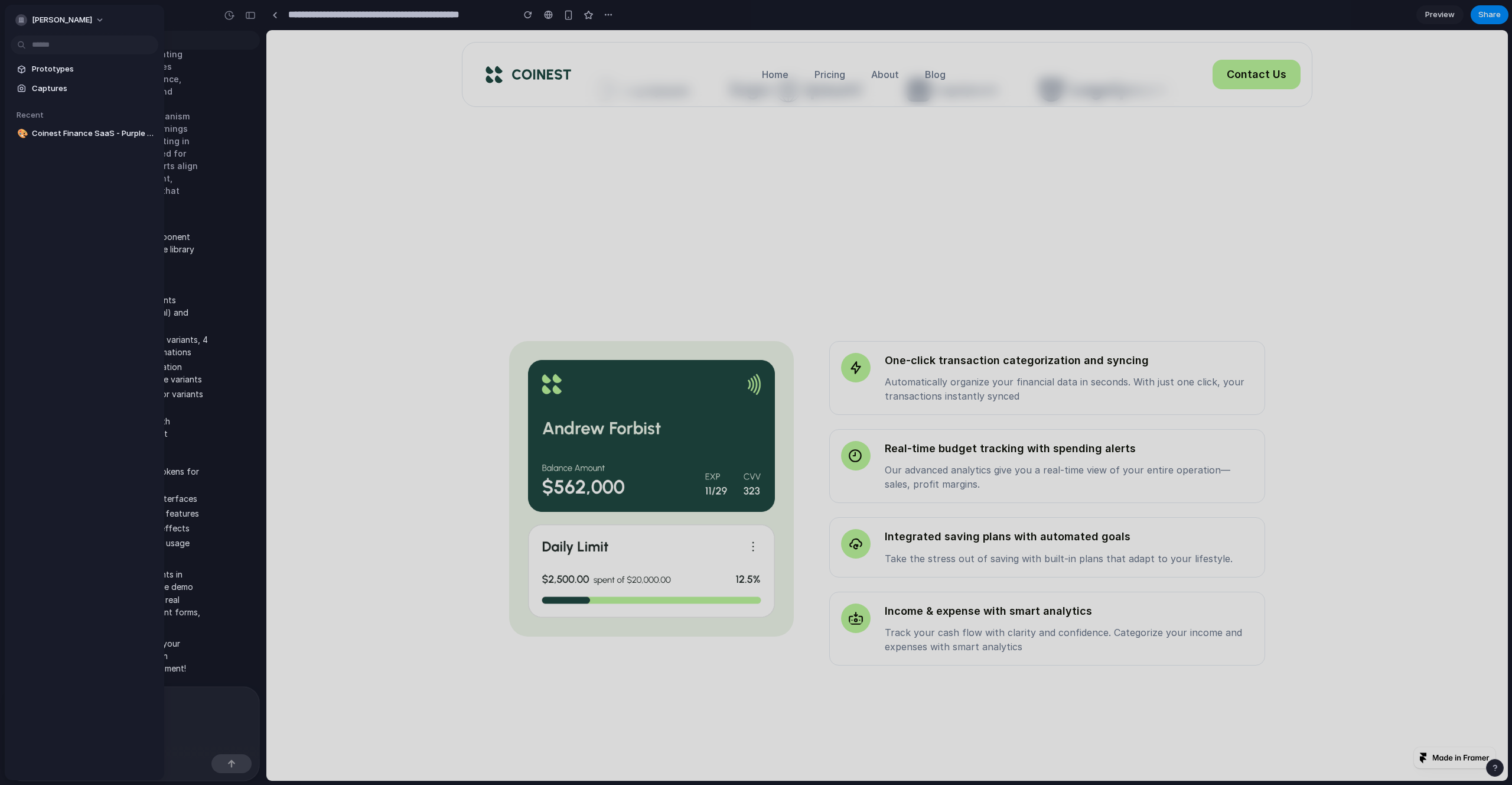
drag, startPoint x: 510, startPoint y: 187, endPoint x: 501, endPoint y: 185, distance: 9.2
click at [506, 186] on div at bounding box center [756, 392] width 1512 height 785
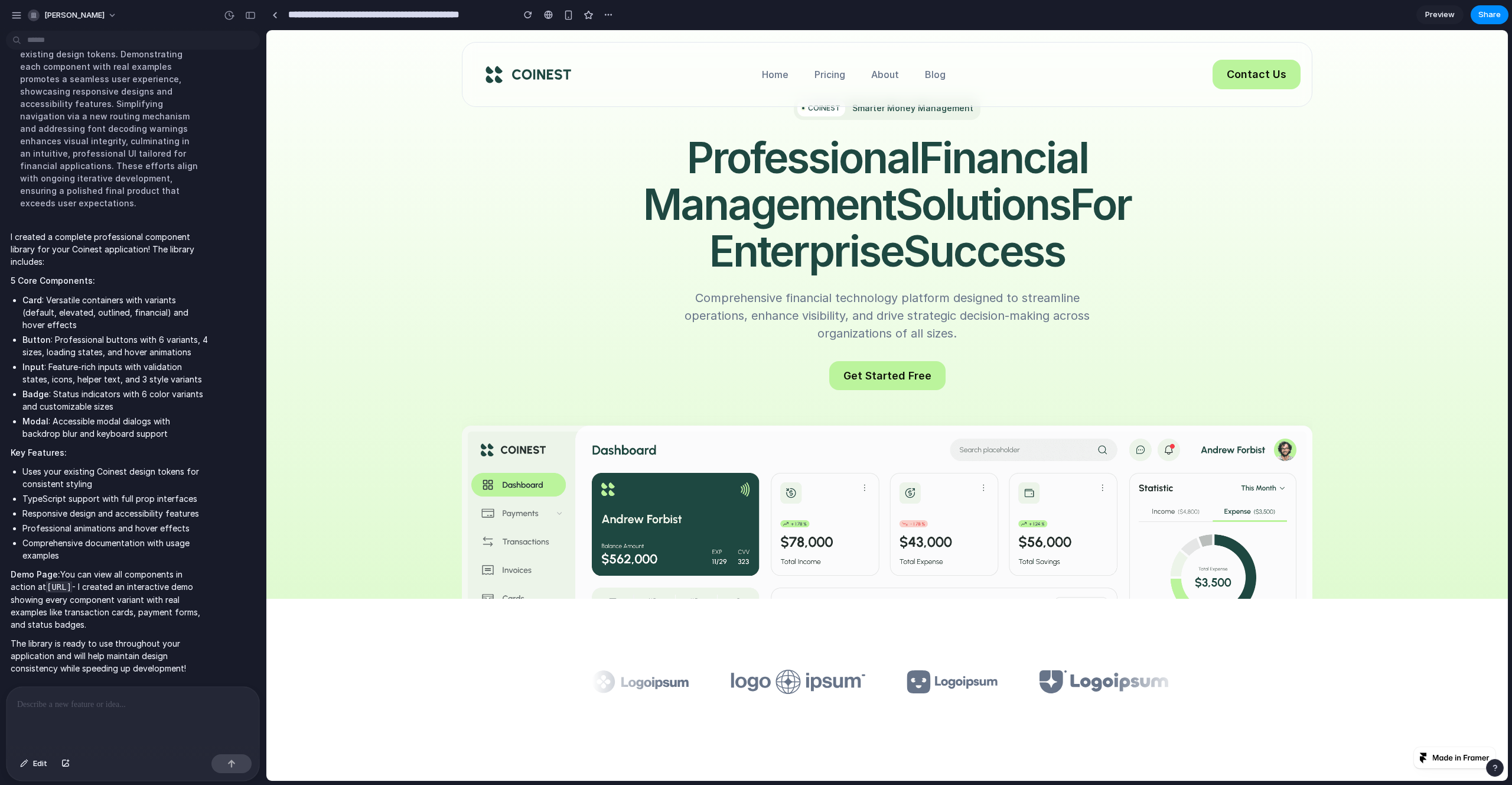
scroll to position [0, 0]
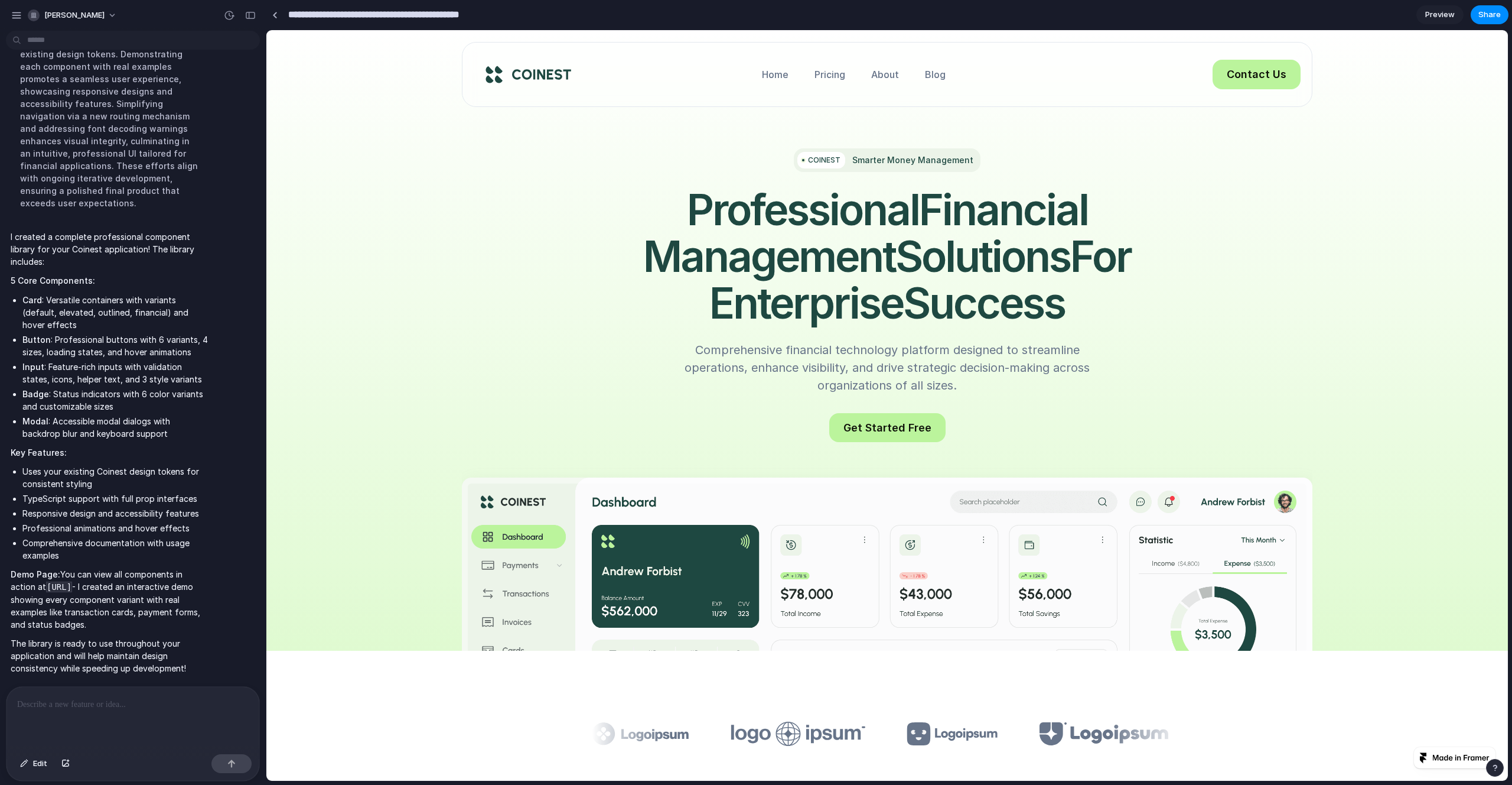
click at [399, 9] on input "**********" at bounding box center [398, 15] width 224 height 21
click at [389, 15] on input "**********" at bounding box center [398, 15] width 224 height 21
click at [1448, 12] on span "Preview" at bounding box center [1439, 15] width 29 height 12
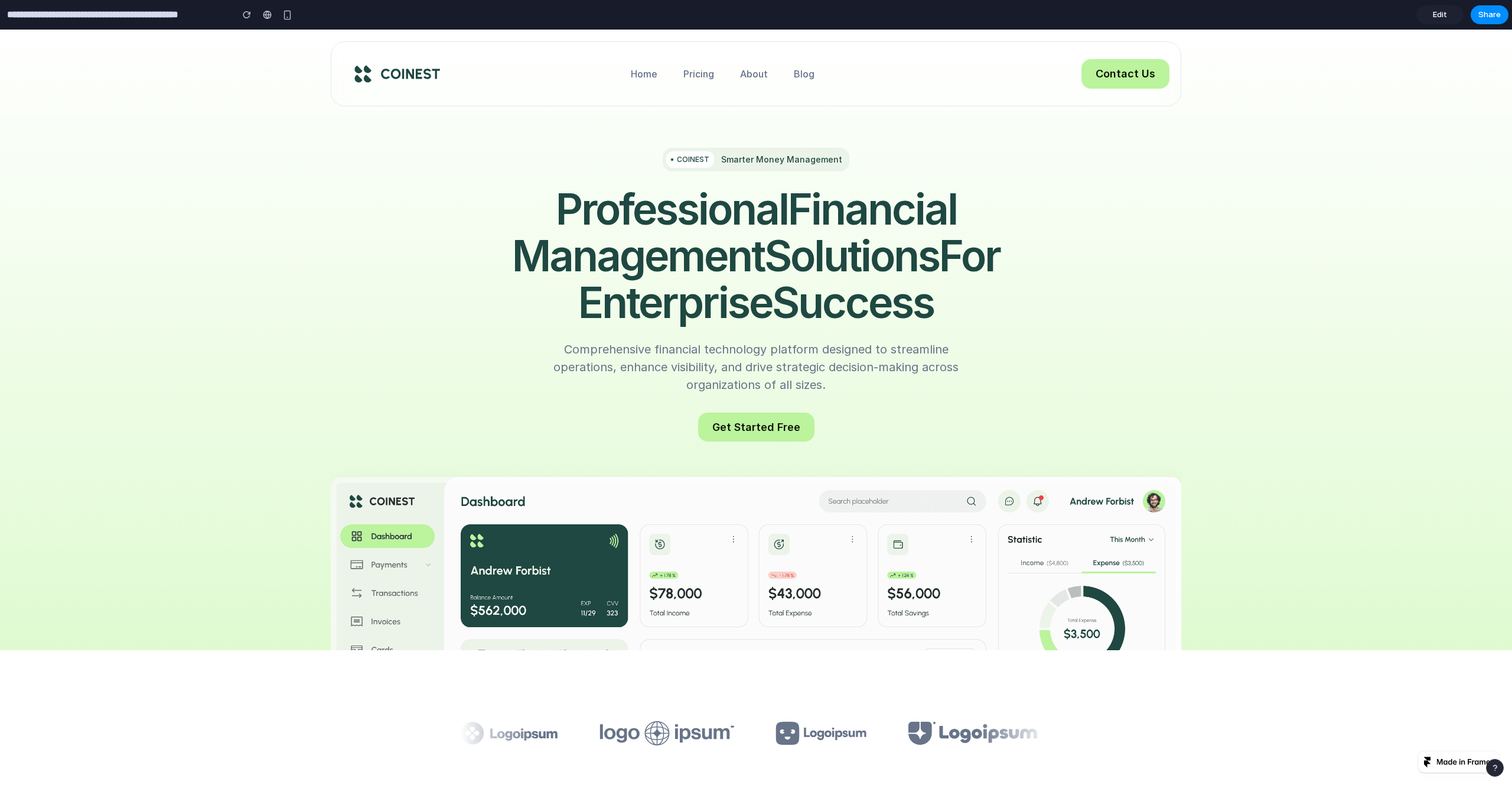
click at [1443, 14] on span "Edit" at bounding box center [1439, 15] width 14 height 12
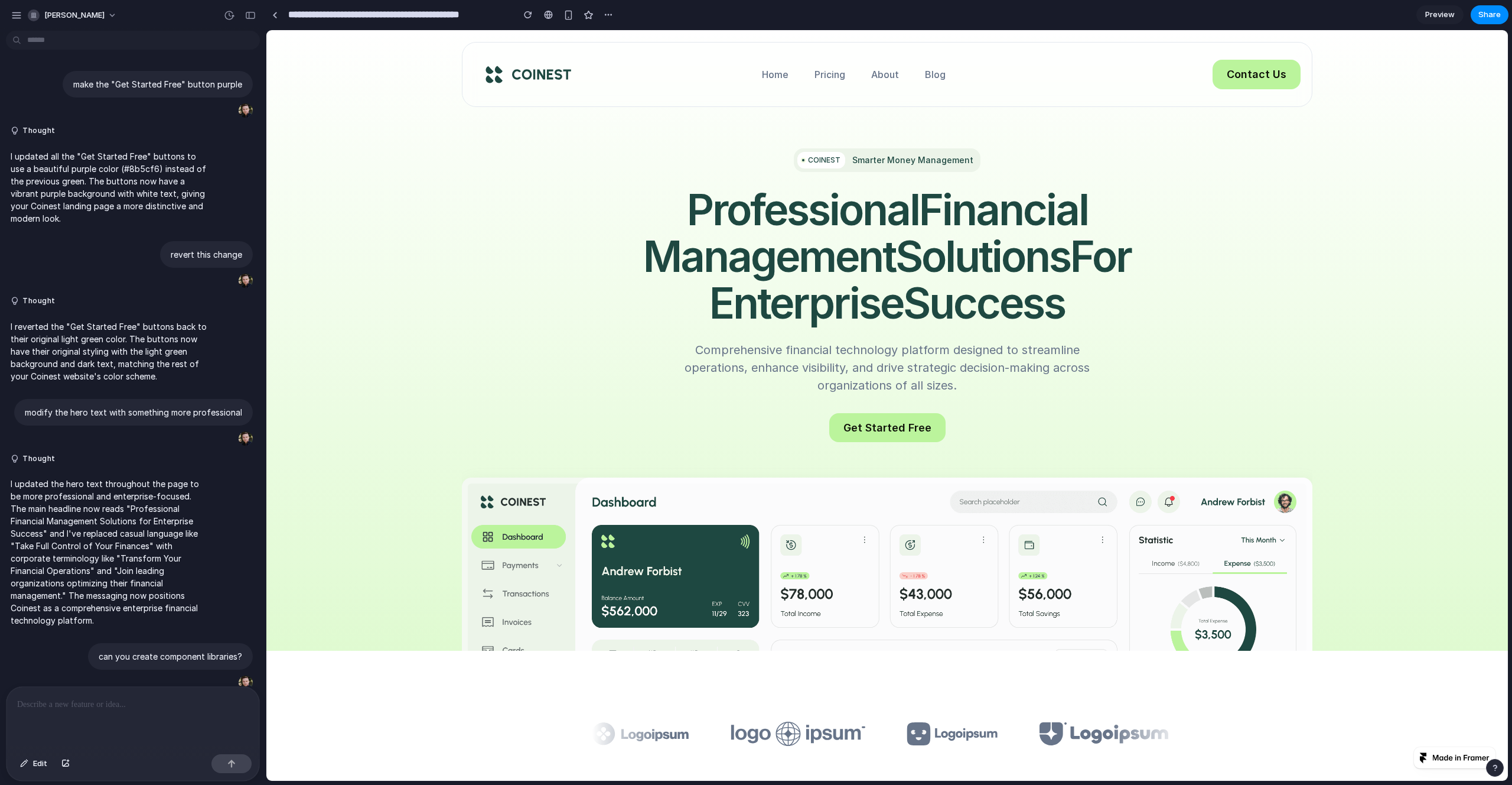
scroll to position [509, 0]
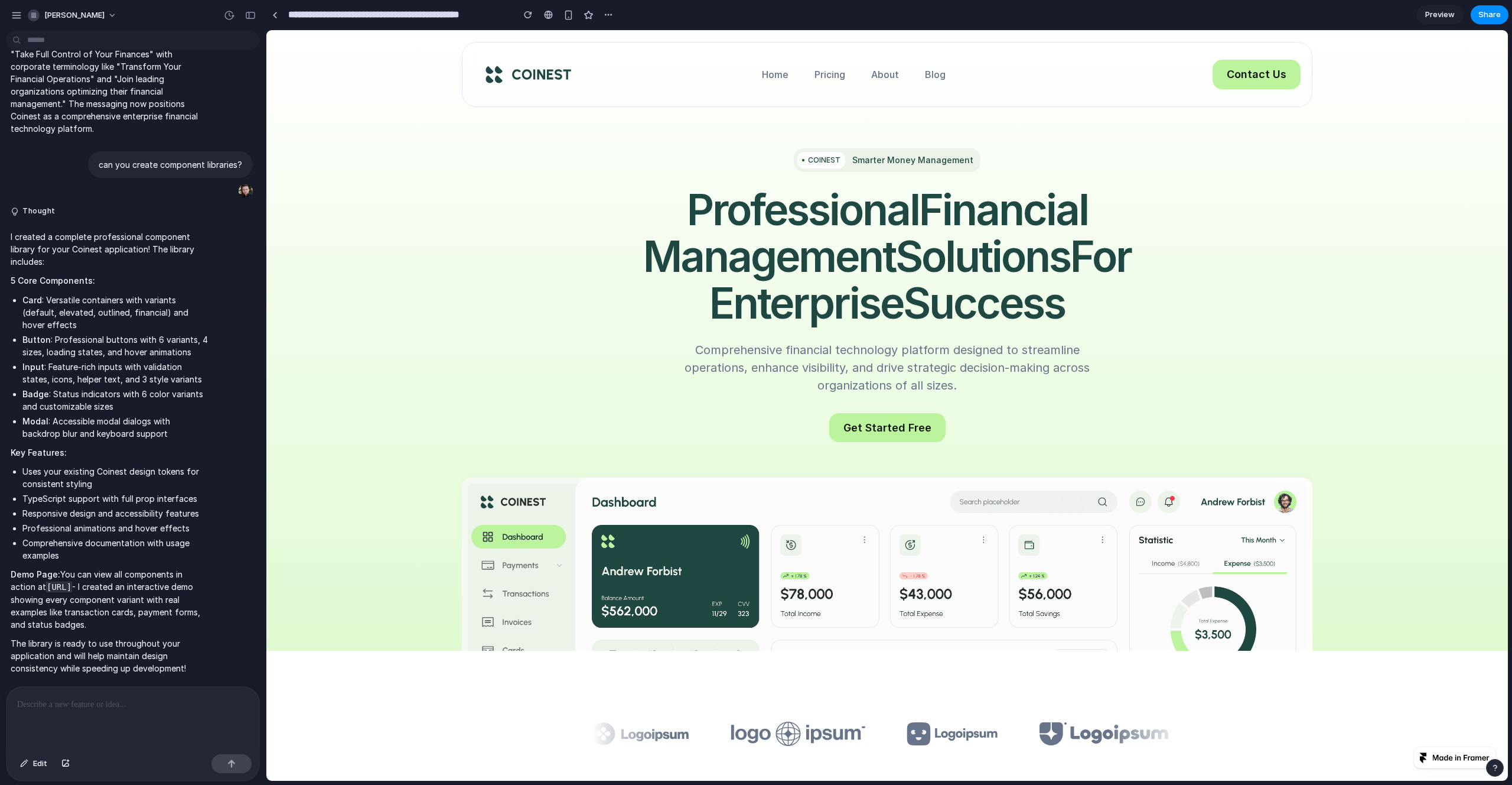
click at [1443, 14] on span "Preview" at bounding box center [1439, 15] width 29 height 12
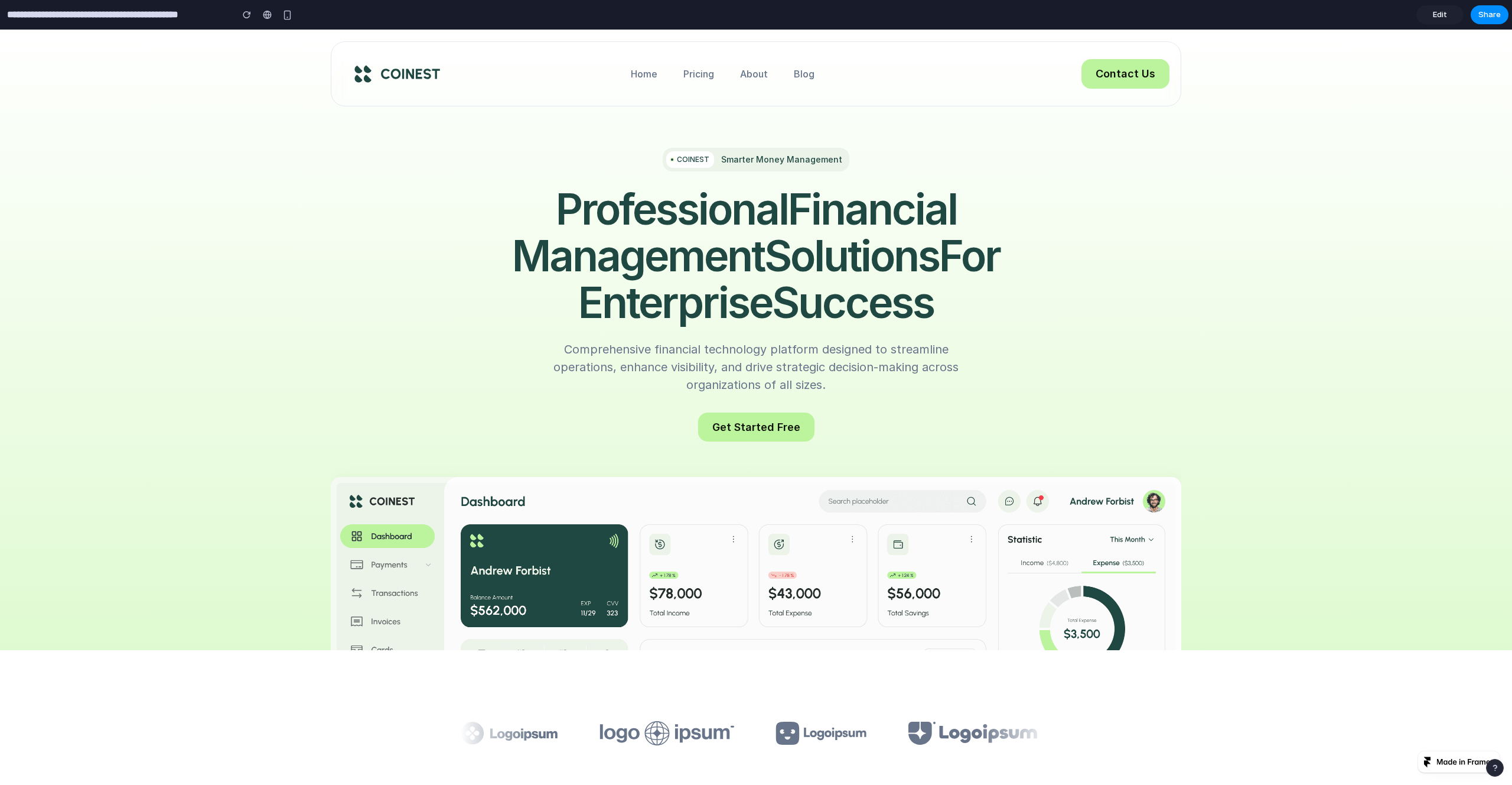
click at [1443, 14] on span "Edit" at bounding box center [1439, 15] width 14 height 12
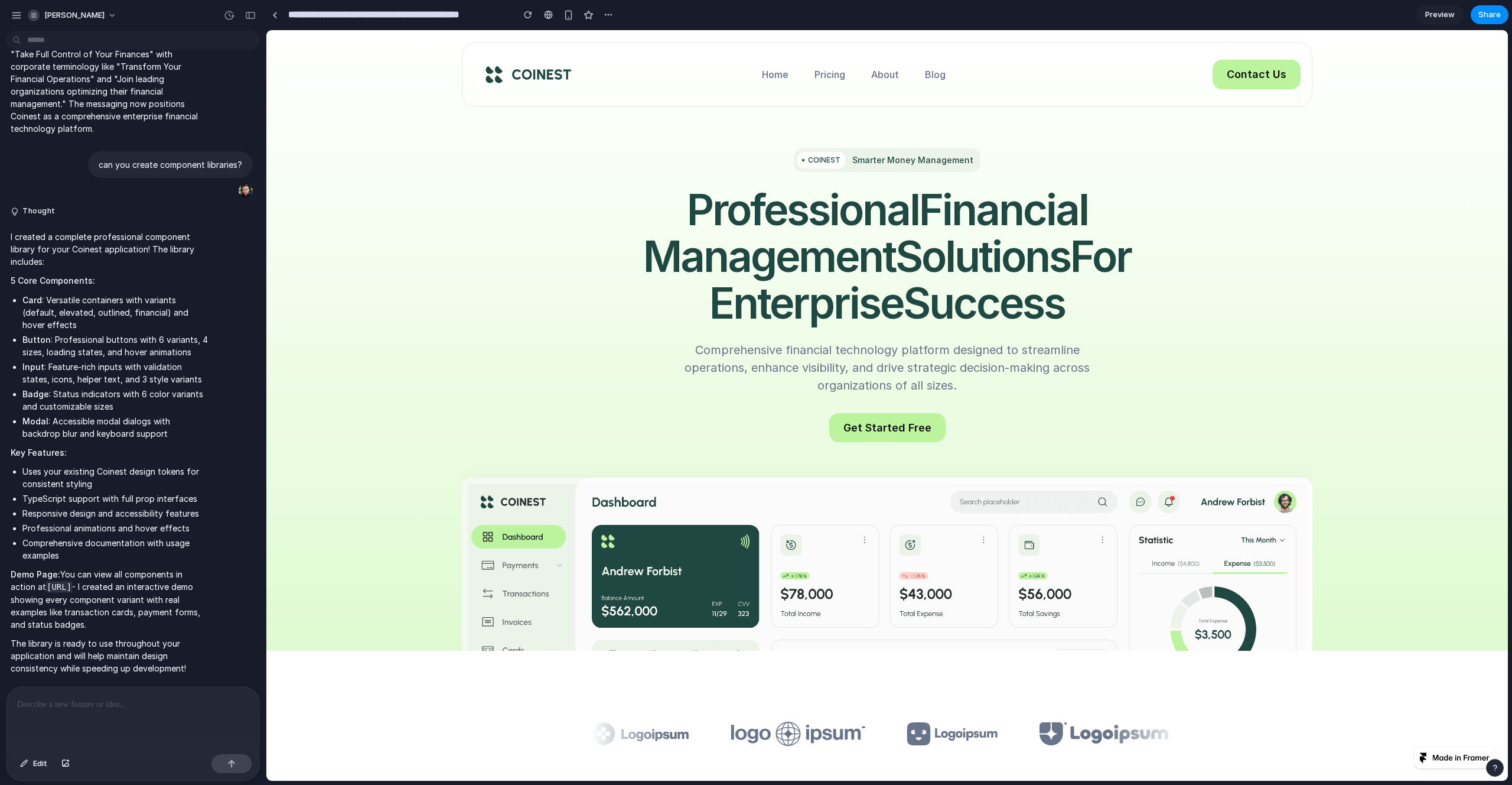
click at [1443, 14] on span "Preview" at bounding box center [1439, 15] width 29 height 12
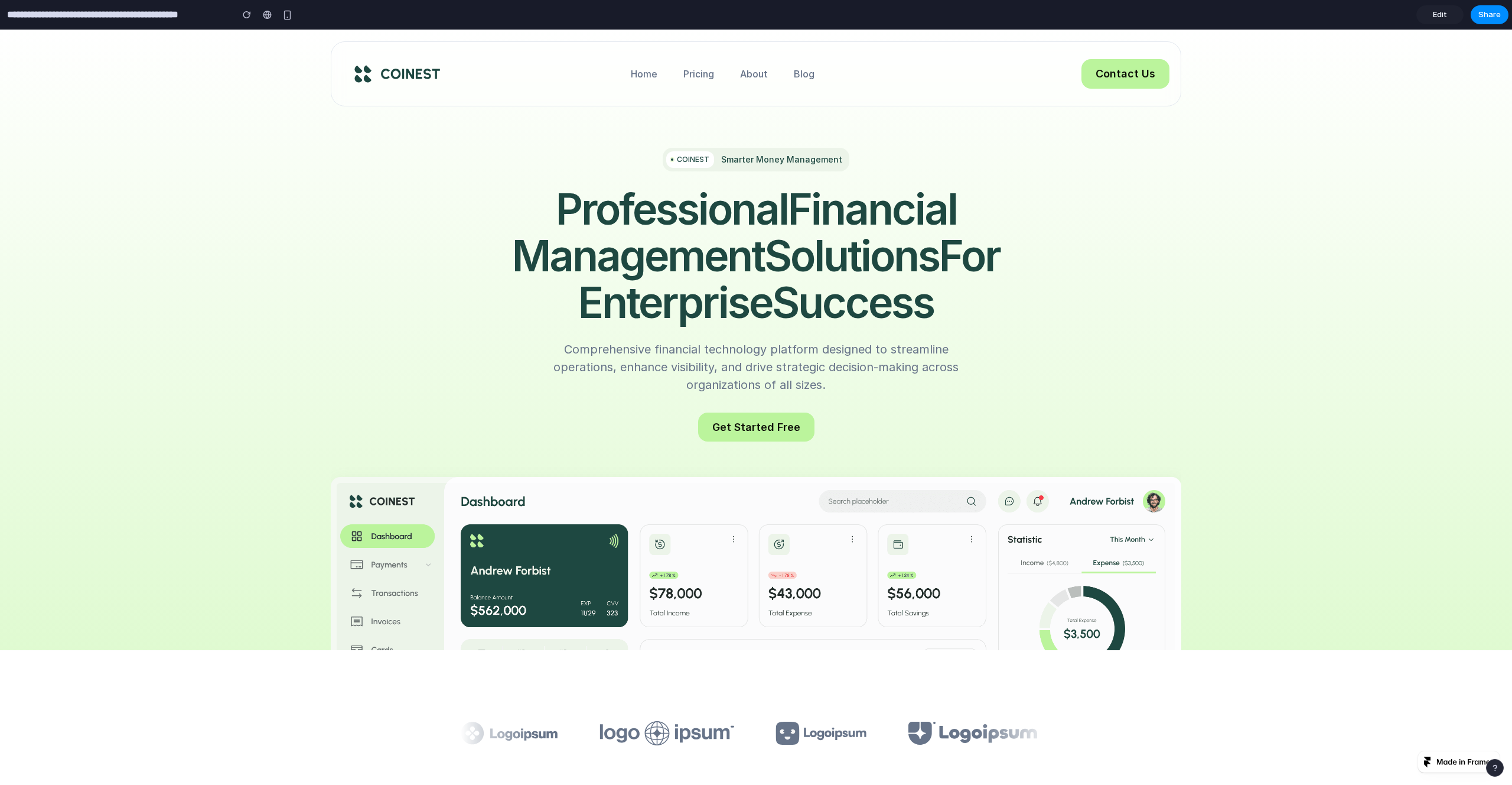
click at [1443, 14] on span "Edit" at bounding box center [1439, 15] width 14 height 12
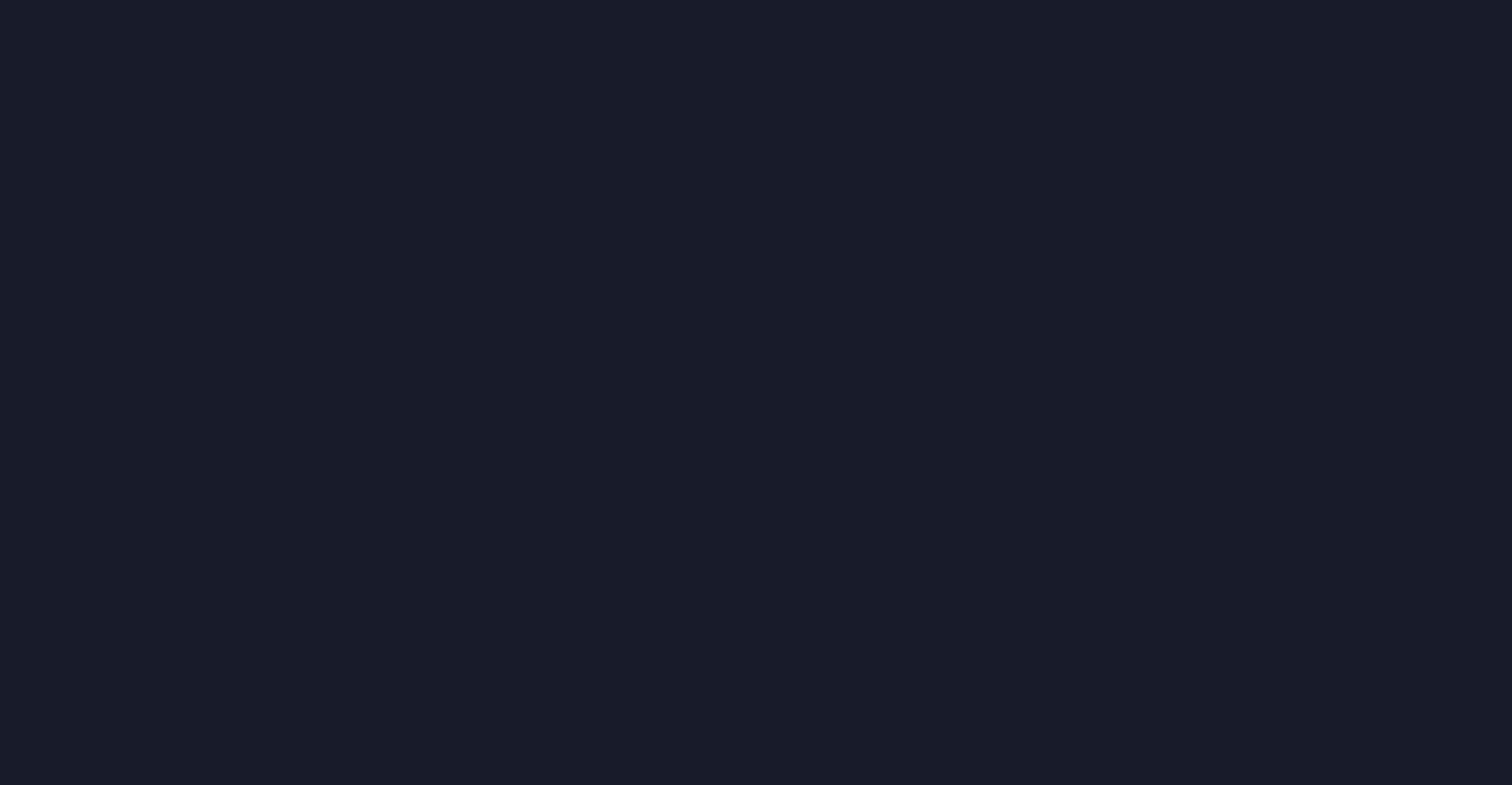
click at [501, 188] on div at bounding box center [756, 392] width 1512 height 785
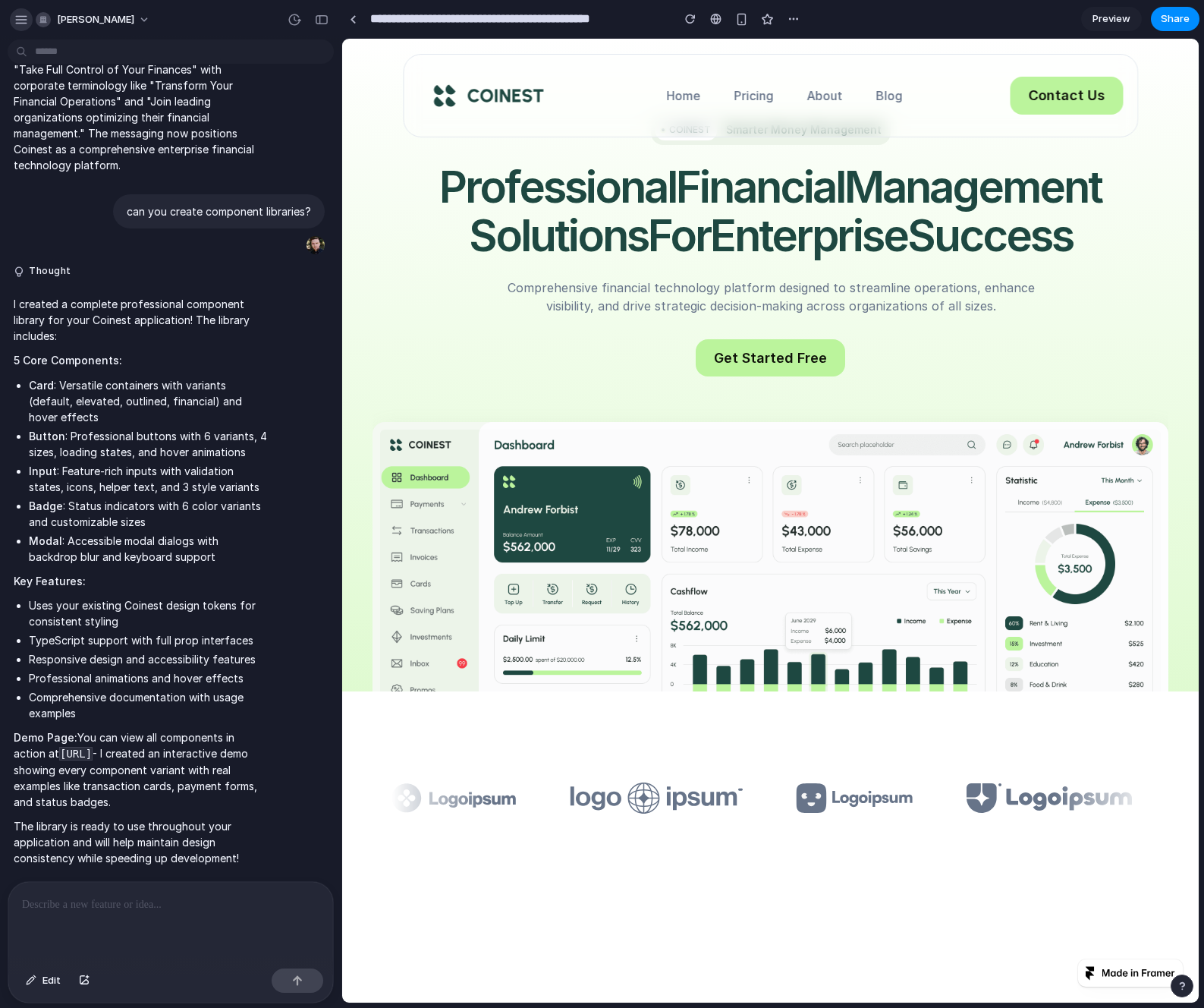
click at [17, 10] on button "button" at bounding box center [21, 20] width 23 height 23
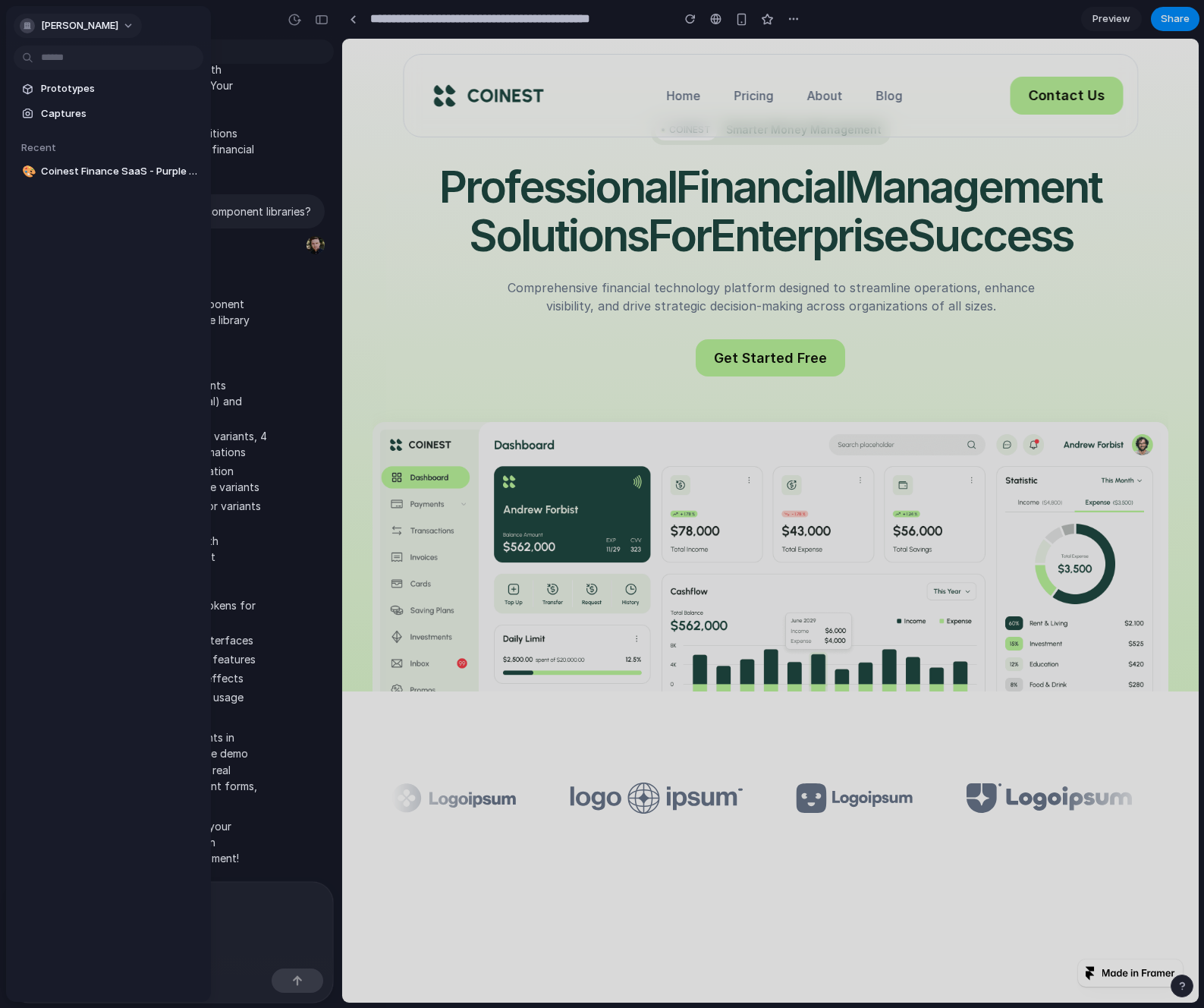
click at [75, 24] on span "[PERSON_NAME]" at bounding box center [80, 25] width 77 height 15
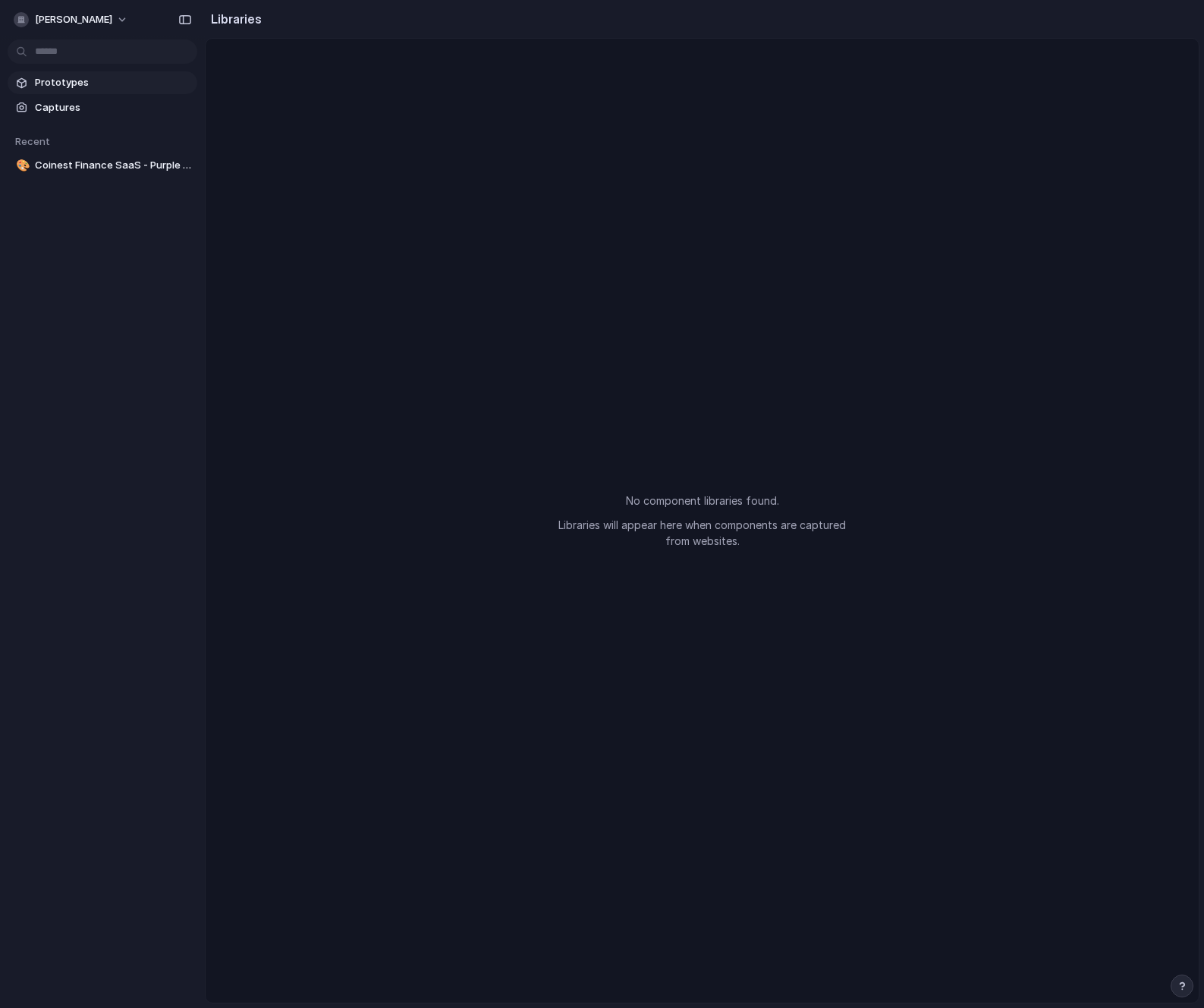
click at [76, 81] on span "Prototypes" at bounding box center [113, 83] width 156 height 15
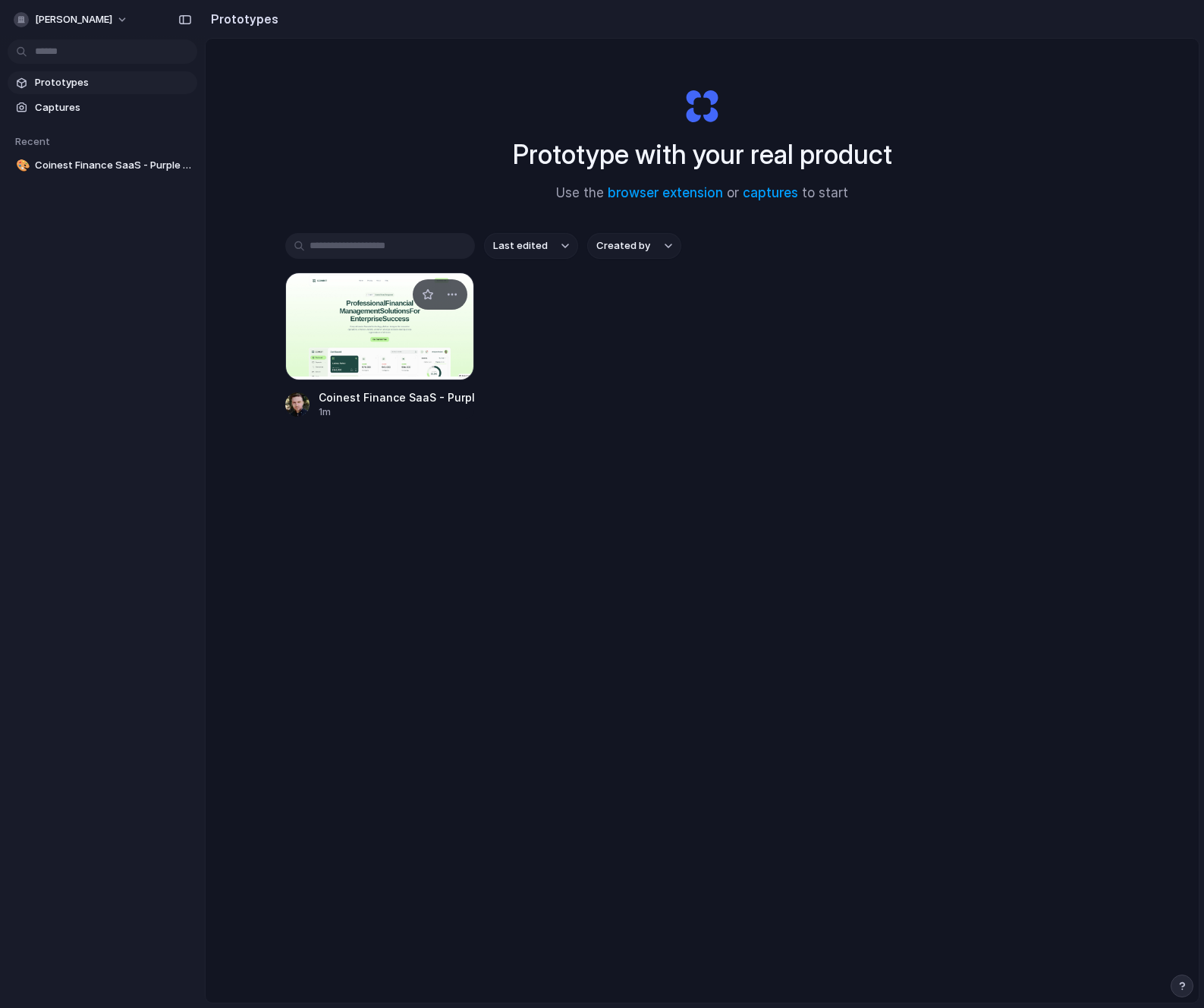
click at [466, 280] on div at bounding box center [380, 326] width 190 height 107
click at [454, 292] on div "button" at bounding box center [452, 294] width 12 height 12
click at [447, 296] on div "Open in new tab Rename Copy link Delete" at bounding box center [602, 504] width 1204 height 1008
click at [407, 315] on div at bounding box center [380, 326] width 190 height 107
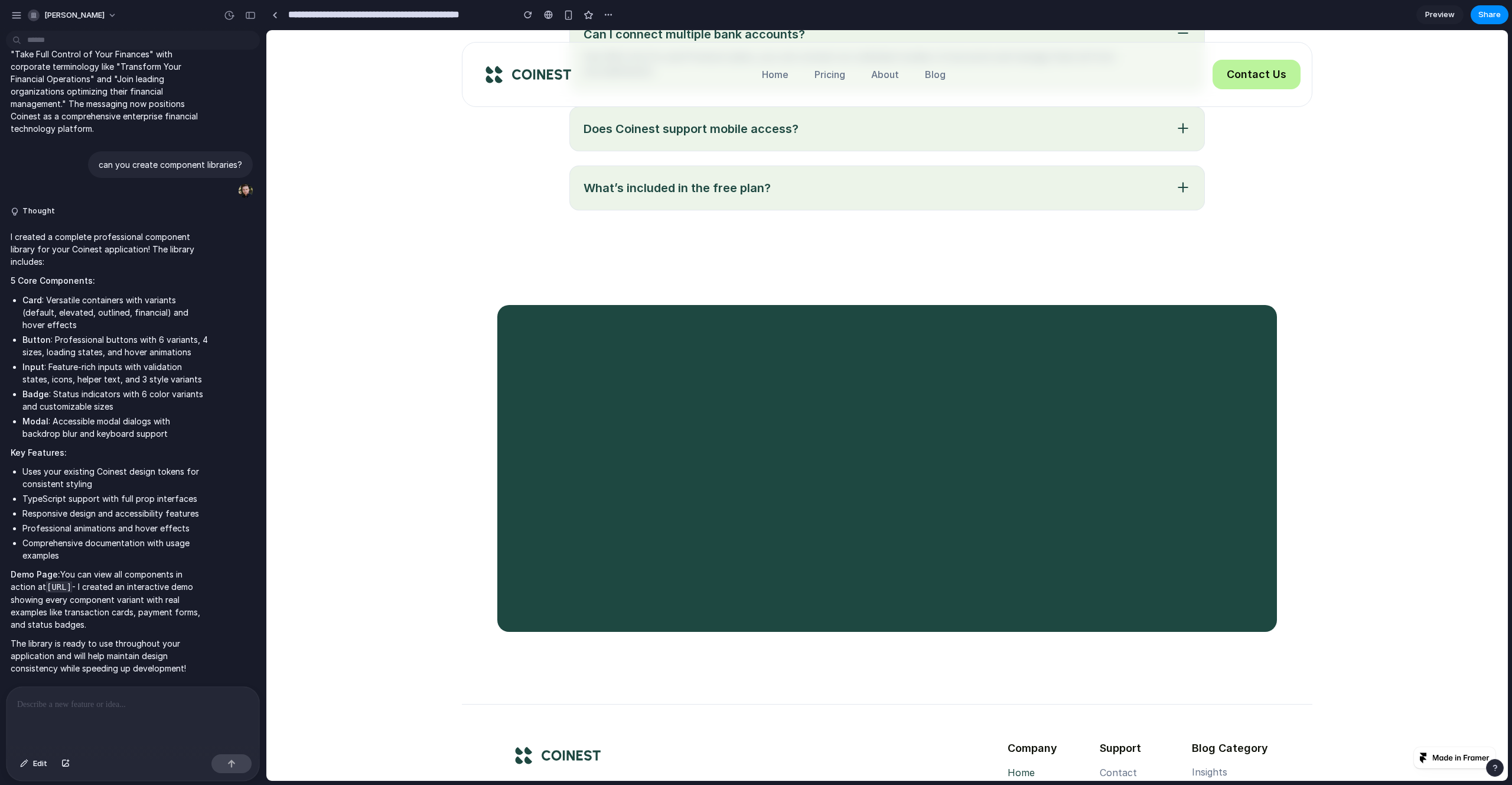
scroll to position [6130, 0]
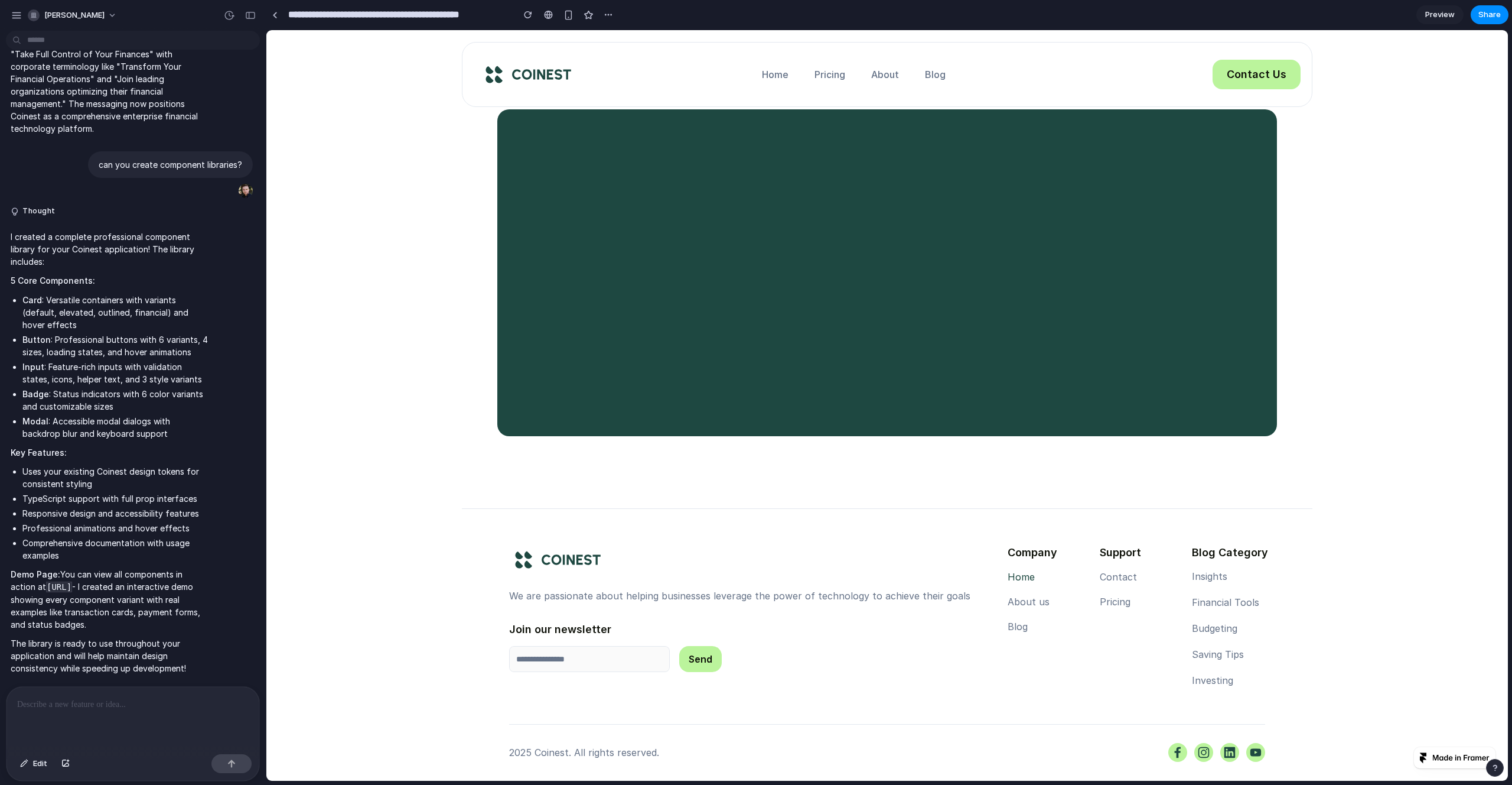
click at [937, 747] on div at bounding box center [1204, 752] width 19 height 19
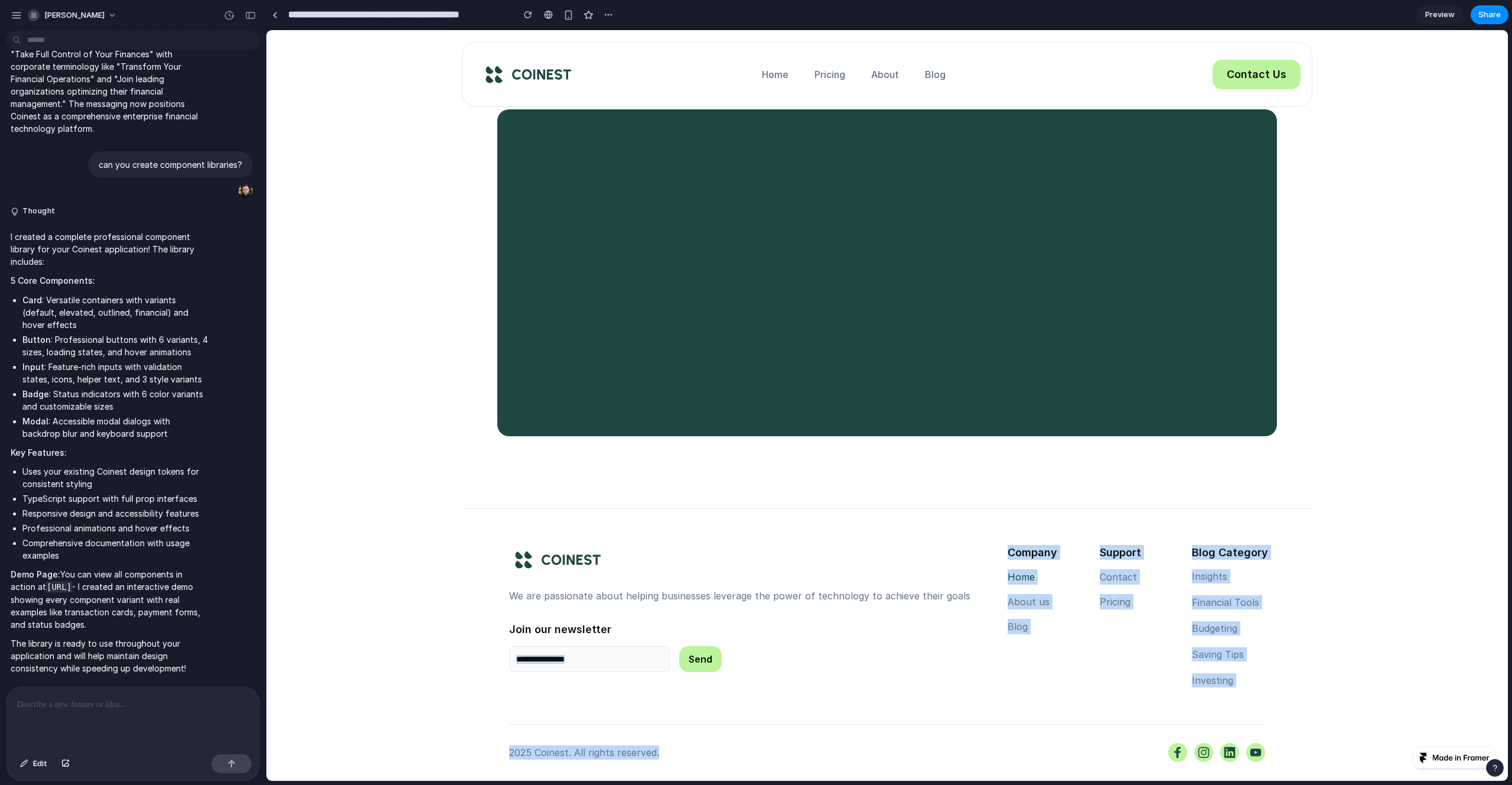
drag, startPoint x: 677, startPoint y: 749, endPoint x: 373, endPoint y: 702, distance: 307.6
click at [373, 702] on div "We are passionate about helping businesses leverage the power of technology to …" at bounding box center [887, 626] width 1241 height 309
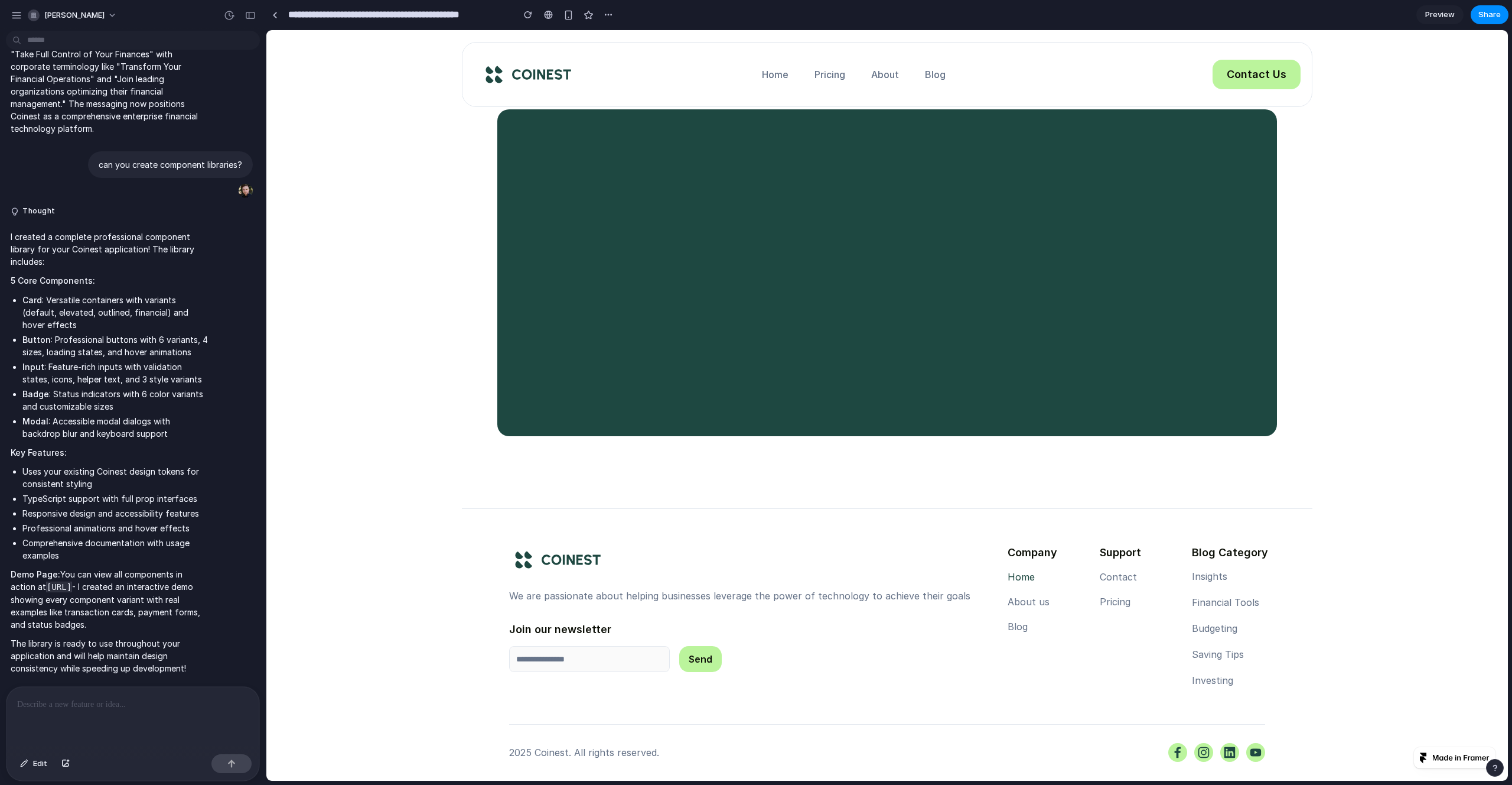
click at [399, 686] on div "We are passionate about helping businesses leverage the power of technology to …" at bounding box center [887, 626] width 1241 height 309
